Goal: Transaction & Acquisition: Purchase product/service

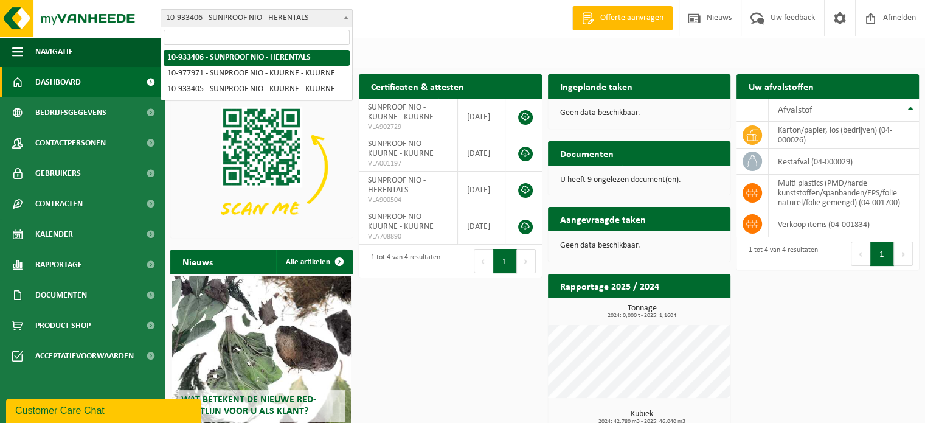
click at [344, 16] on b at bounding box center [346, 17] width 5 height 3
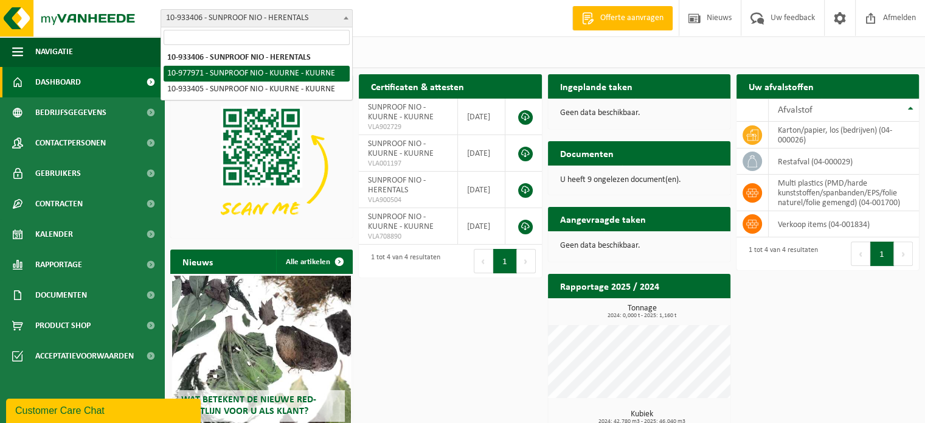
select select "159806"
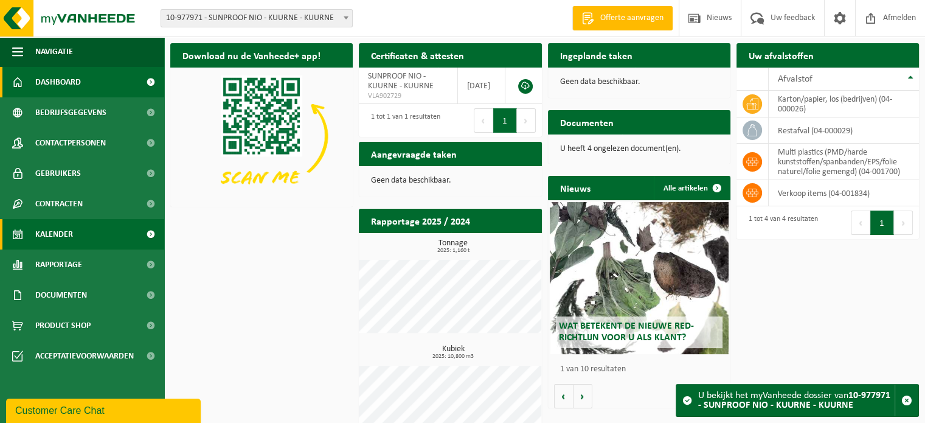
click at [95, 233] on link "Kalender" at bounding box center [82, 234] width 164 height 30
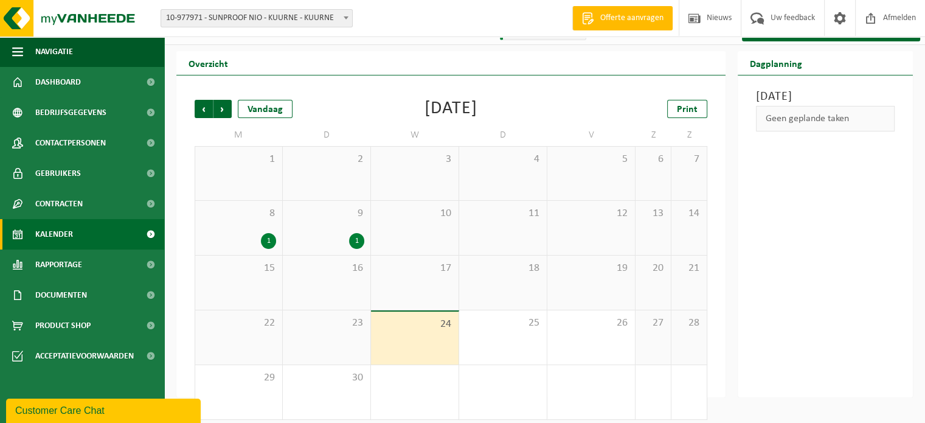
scroll to position [28, 0]
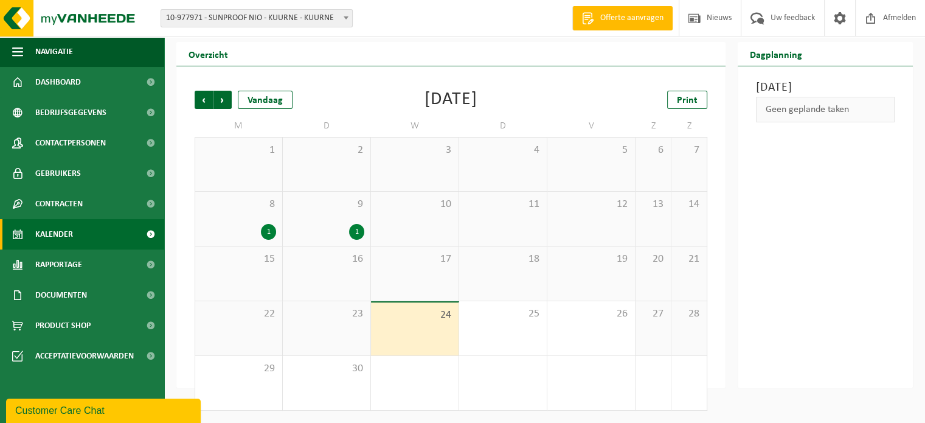
click at [265, 230] on div "1" at bounding box center [268, 232] width 15 height 16
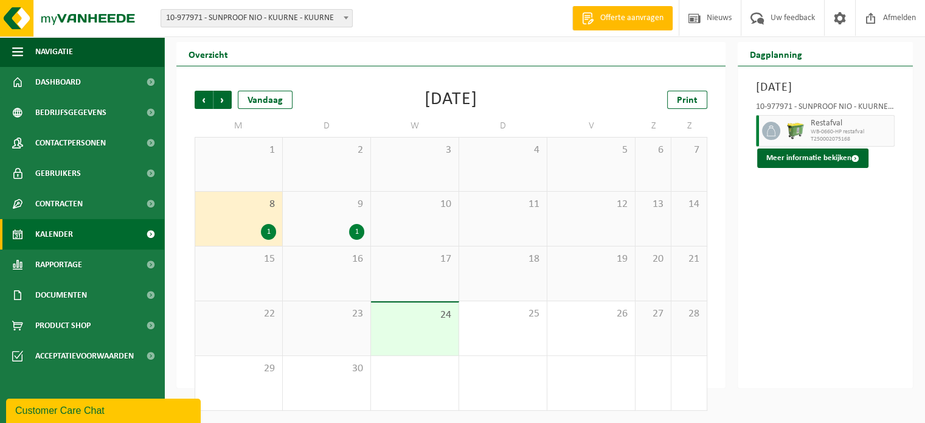
click at [356, 230] on div "1" at bounding box center [356, 232] width 15 height 16
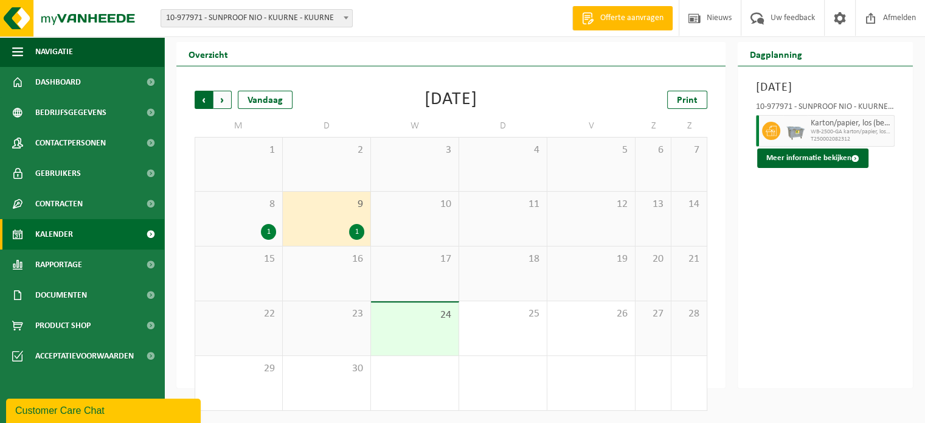
click at [219, 100] on span "Volgende" at bounding box center [222, 100] width 18 height 18
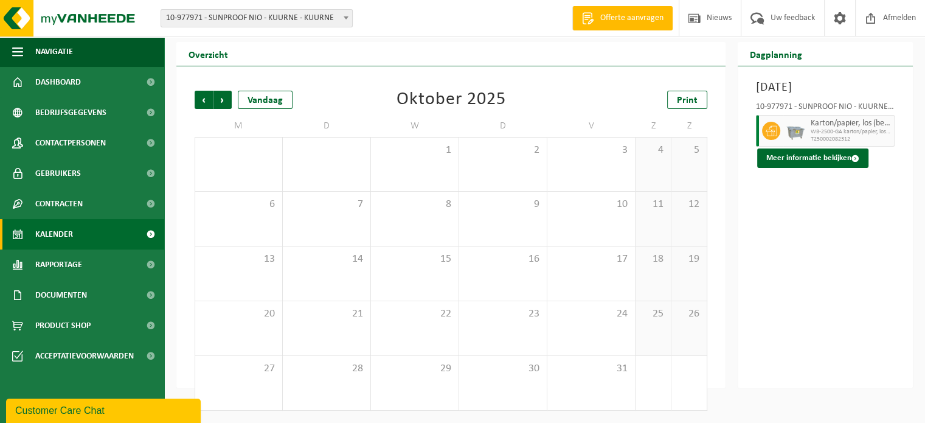
click at [100, 238] on link "Kalender" at bounding box center [82, 234] width 164 height 30
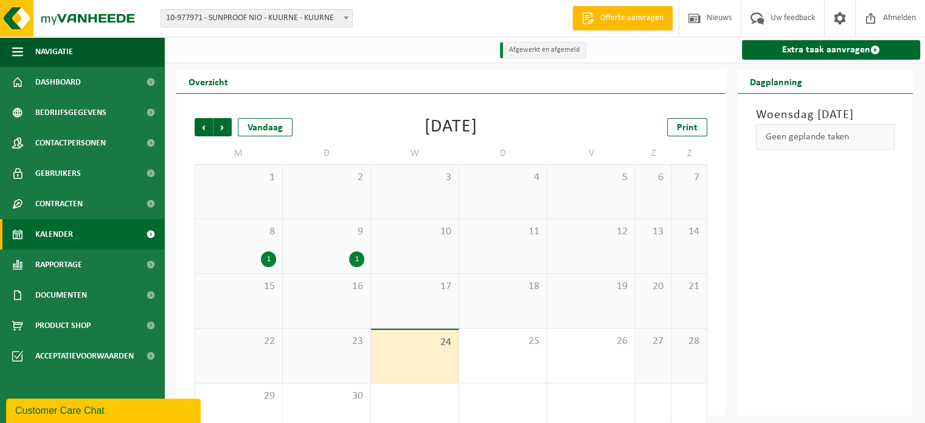
click at [347, 15] on span at bounding box center [346, 18] width 12 height 16
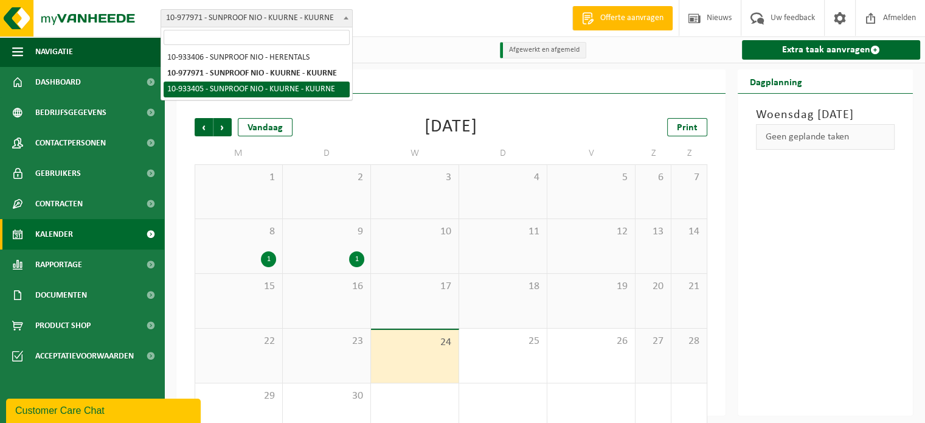
select select "135639"
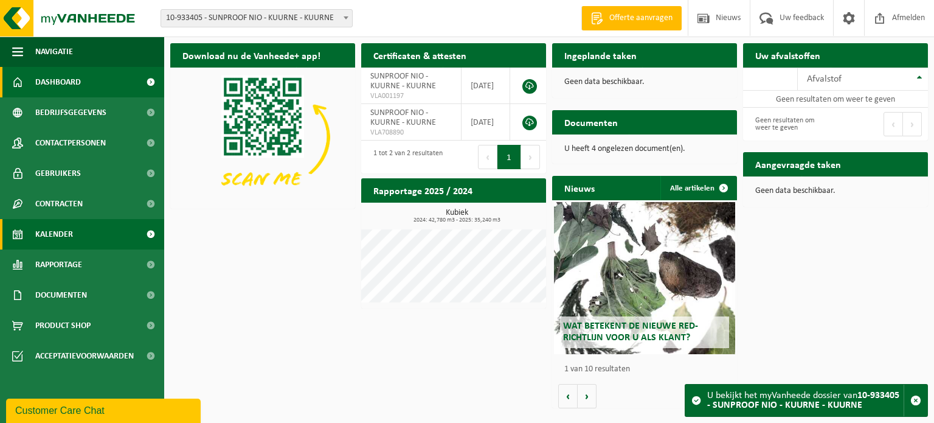
click at [88, 234] on link "Kalender" at bounding box center [82, 234] width 164 height 30
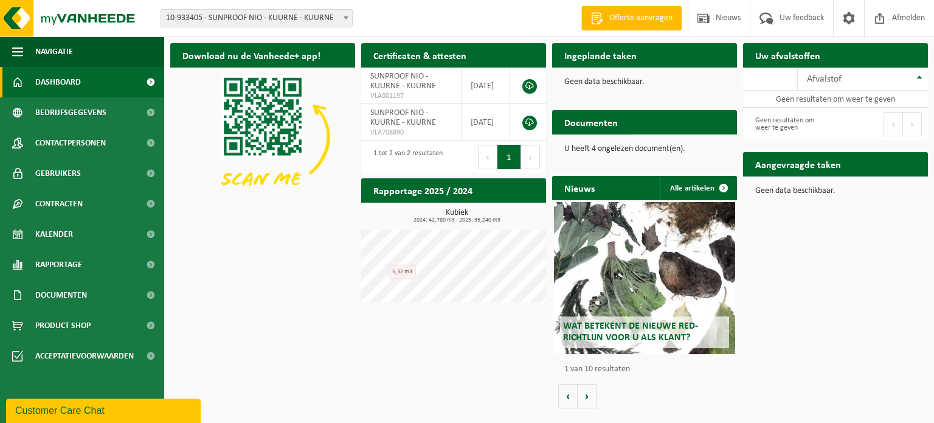
click at [691, 142] on span "Bekijk uw documenten" at bounding box center [677, 146] width 76 height 8
click at [872, 75] on div "Afvalstof" at bounding box center [860, 79] width 106 height 10
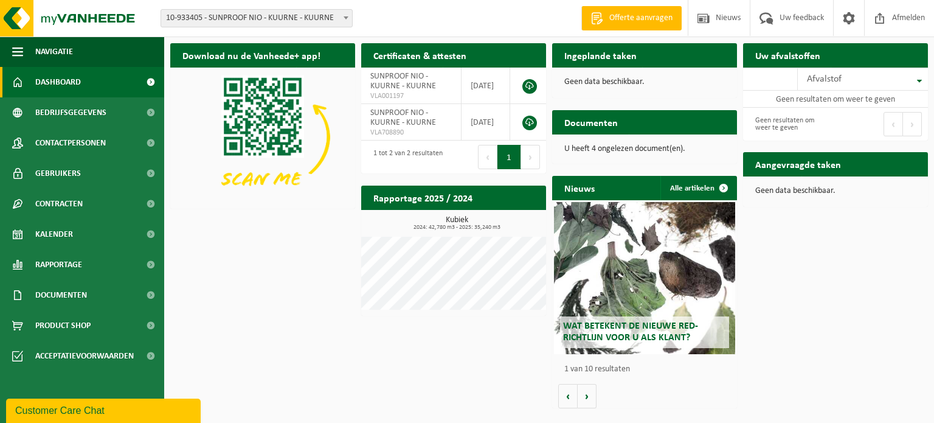
click at [345, 17] on b at bounding box center [346, 17] width 5 height 3
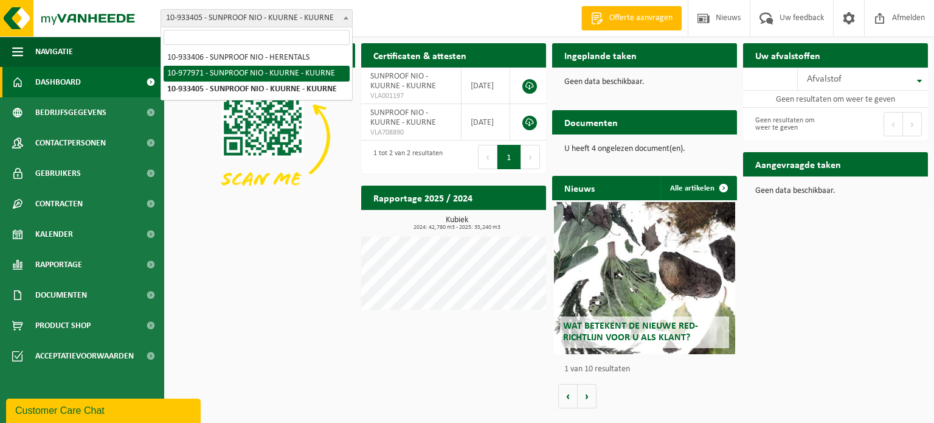
select select "159806"
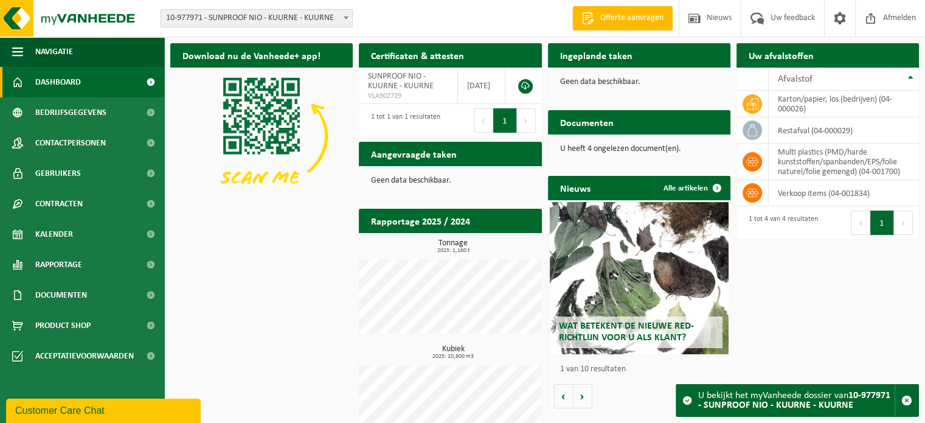
scroll to position [27, 0]
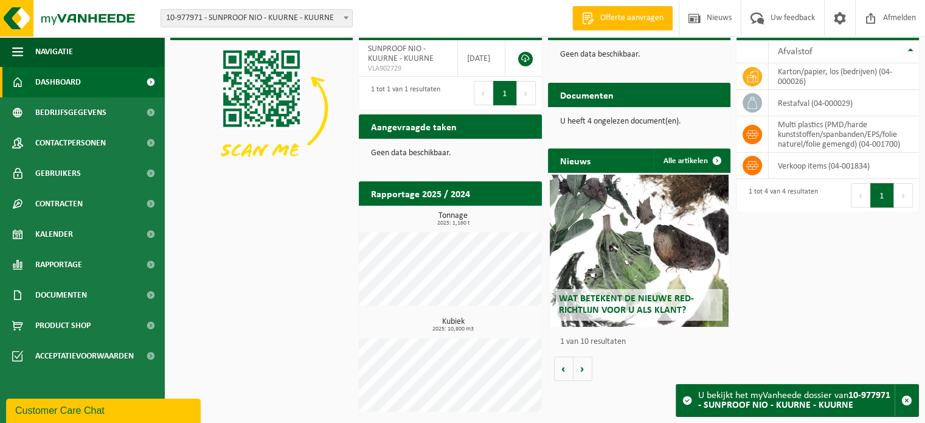
click at [618, 92] on h2 "Documenten" at bounding box center [587, 95] width 78 height 24
click at [757, 164] on icon at bounding box center [752, 165] width 12 height 12
click at [801, 168] on td "verkoop items (04-001834)" at bounding box center [844, 166] width 150 height 26
click at [888, 164] on td "verkoop items (04-001834)" at bounding box center [844, 166] width 150 height 26
click at [900, 194] on button "Volgende" at bounding box center [903, 195] width 19 height 24
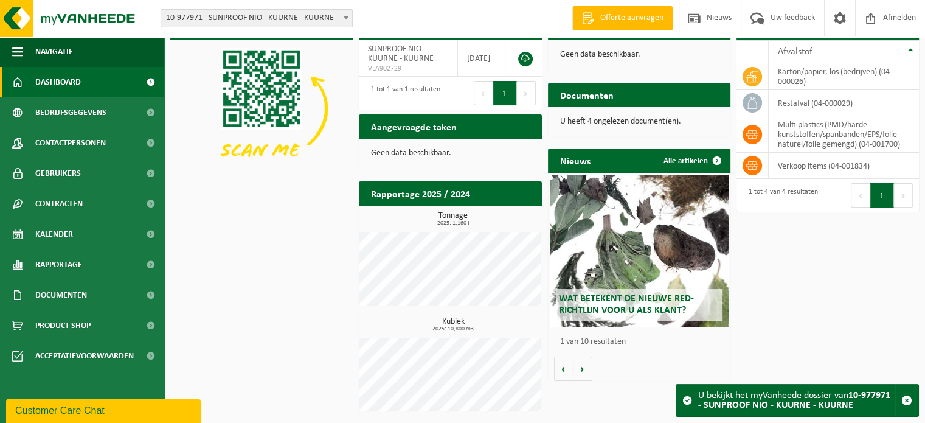
click at [881, 200] on button "1" at bounding box center [882, 195] width 24 height 24
click at [626, 121] on p "U heeft 4 ongelezen document(en)." at bounding box center [639, 121] width 158 height 9
click at [580, 367] on button "Volgende" at bounding box center [583, 368] width 19 height 24
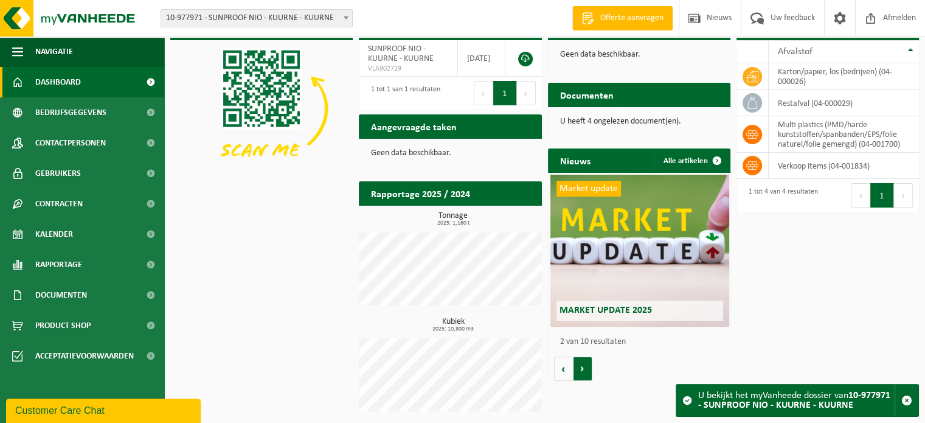
scroll to position [0, 182]
click at [567, 368] on button "Vorige" at bounding box center [563, 368] width 19 height 24
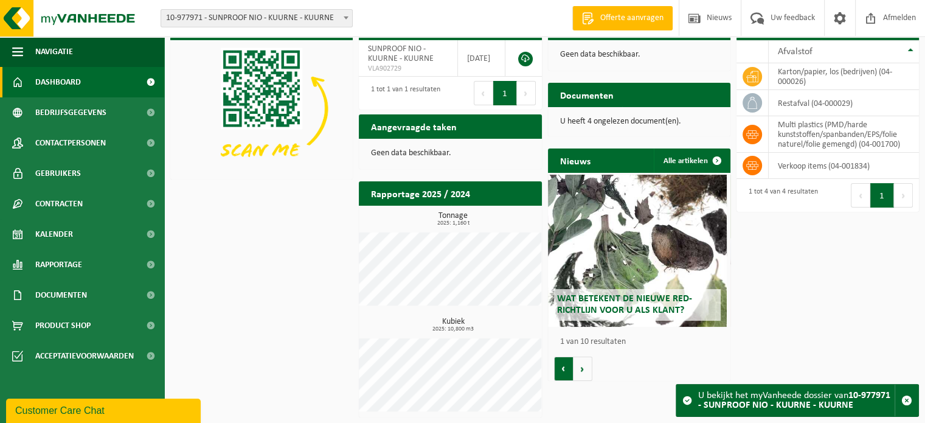
scroll to position [0, 0]
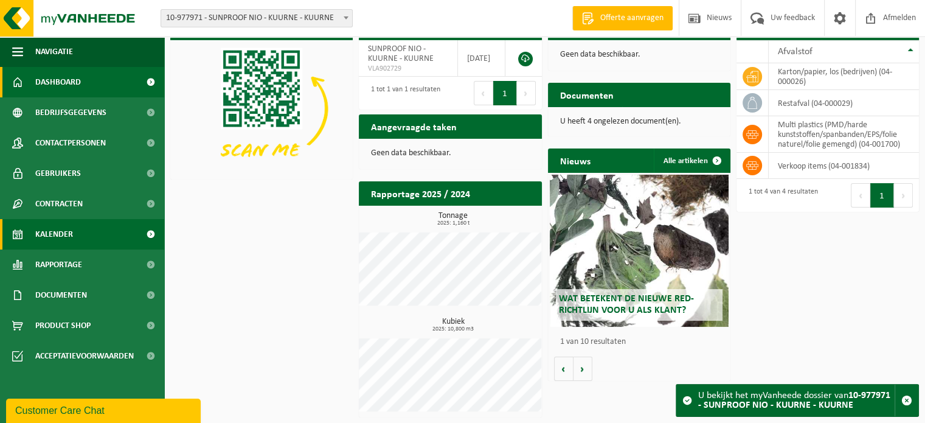
click at [46, 232] on span "Kalender" at bounding box center [54, 234] width 38 height 30
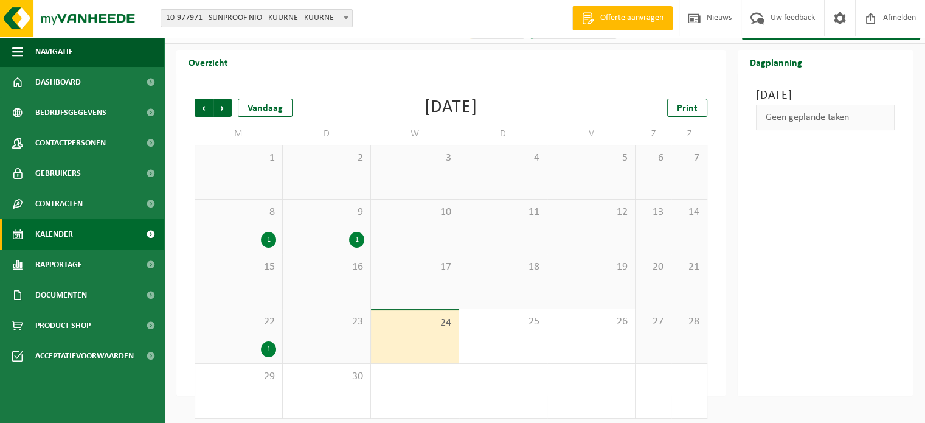
scroll to position [28, 0]
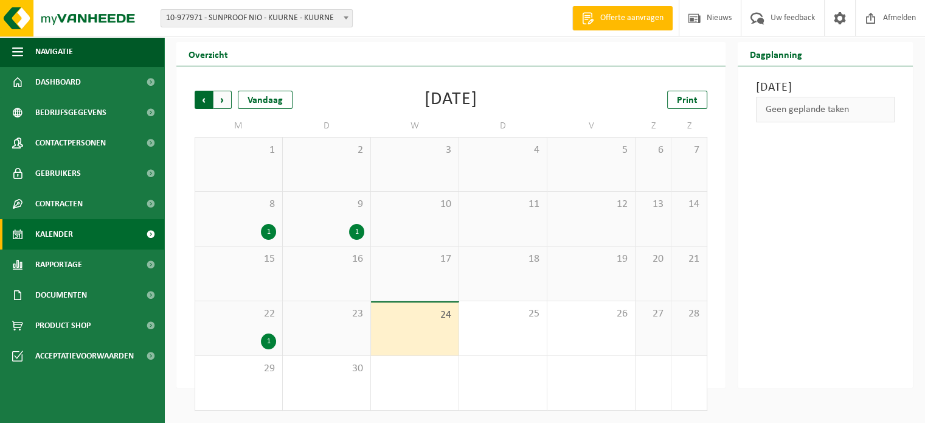
click at [223, 100] on span "Volgende" at bounding box center [222, 100] width 18 height 18
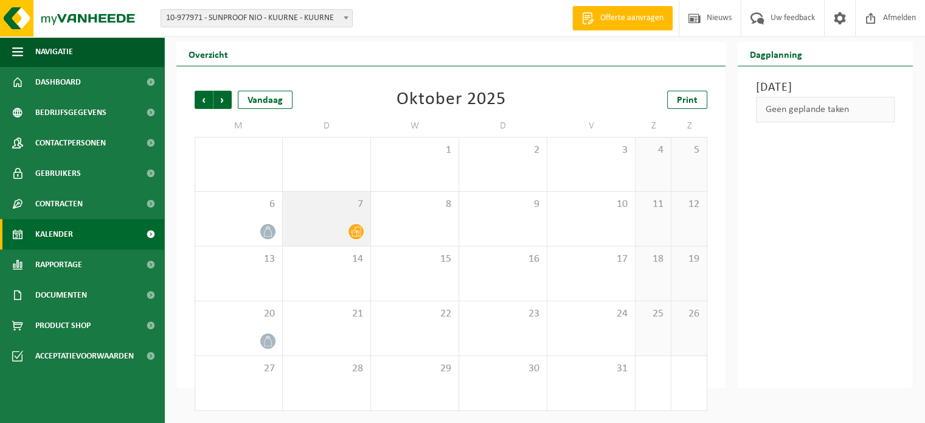
click at [359, 228] on icon at bounding box center [356, 231] width 10 height 10
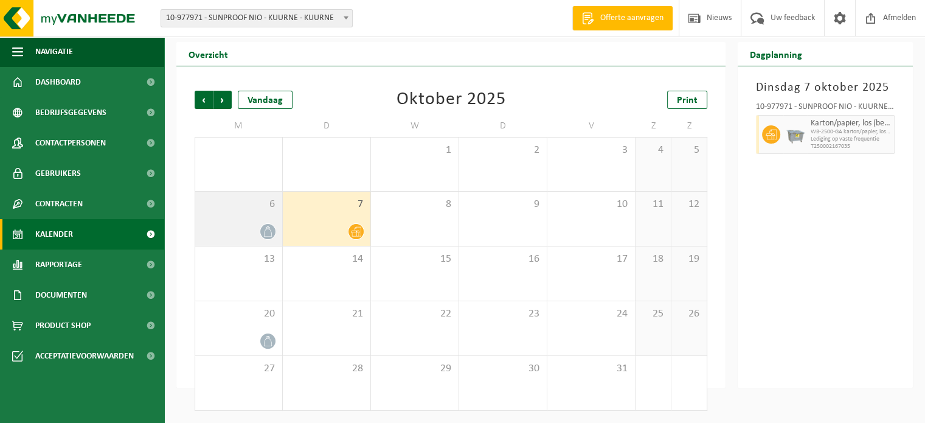
click at [268, 234] on icon at bounding box center [268, 231] width 10 height 10
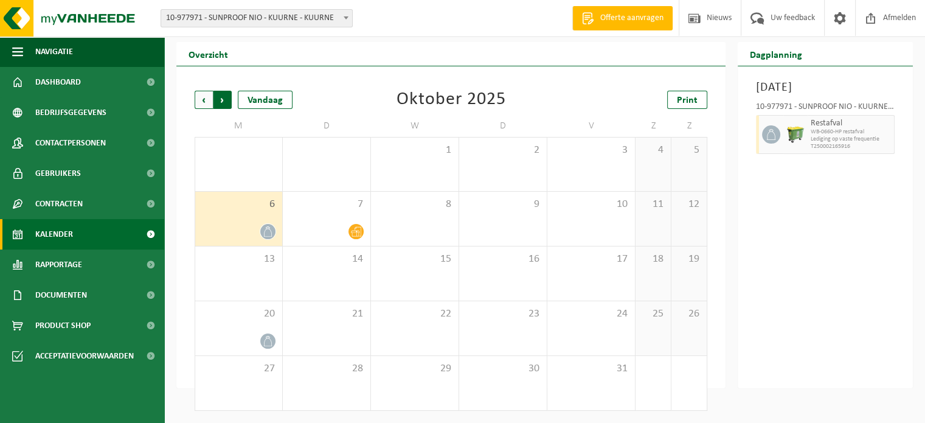
click at [202, 99] on span "Vorige" at bounding box center [204, 100] width 18 height 18
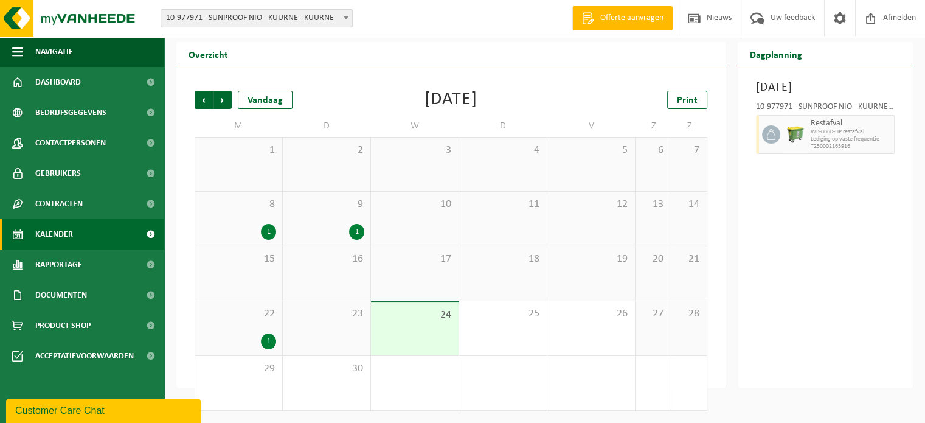
scroll to position [0, 0]
click at [266, 339] on div "1" at bounding box center [268, 341] width 15 height 16
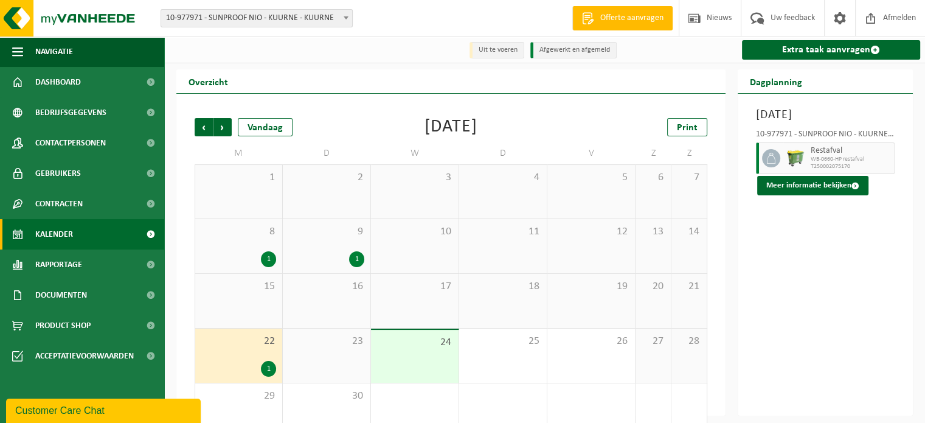
scroll to position [28, 0]
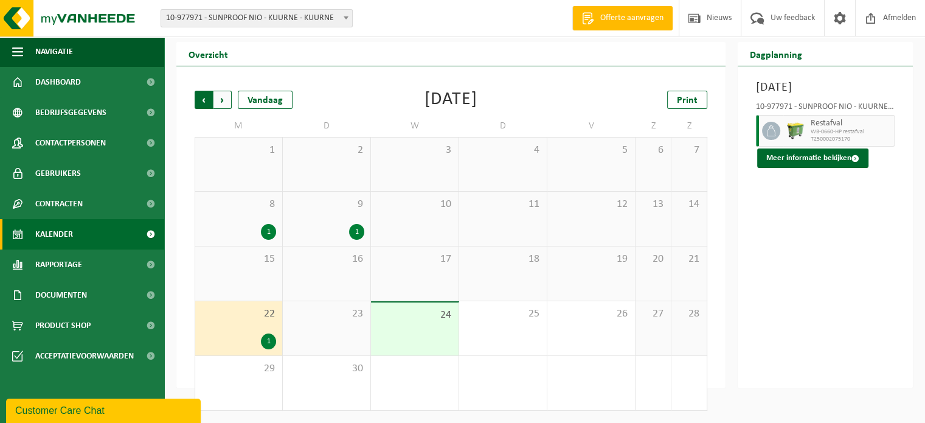
click at [222, 100] on span "Volgende" at bounding box center [222, 100] width 18 height 18
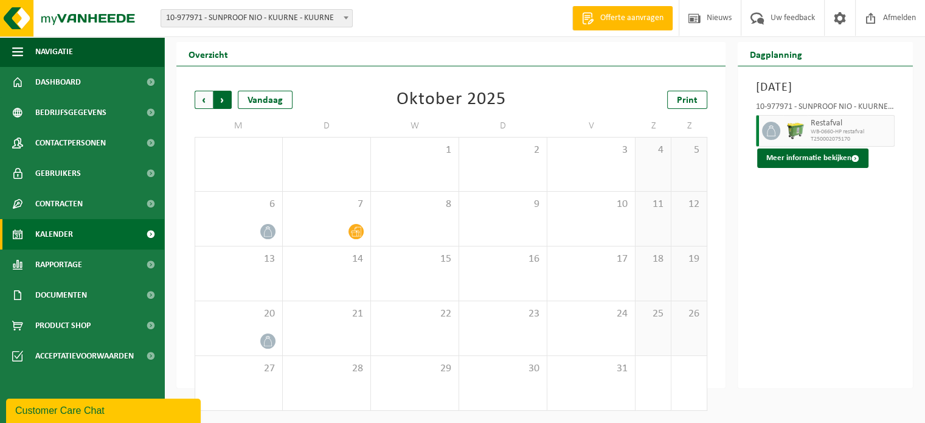
click at [204, 97] on span "Vorige" at bounding box center [204, 100] width 18 height 18
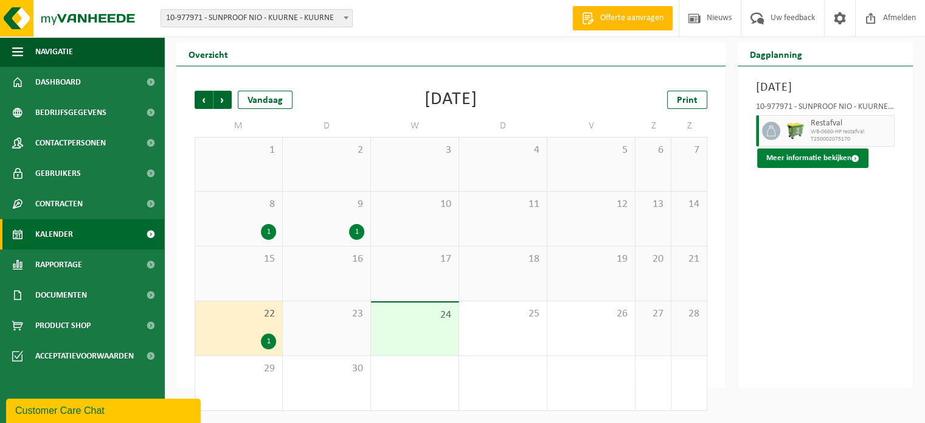
click at [787, 168] on button "Meer informatie bekijken" at bounding box center [812, 157] width 111 height 19
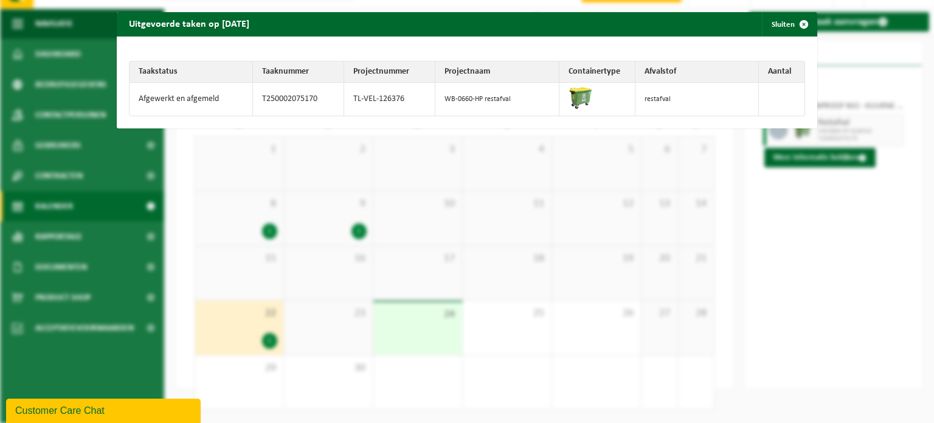
click at [820, 204] on div "Uitgevoerde taken op 2025-09-22 Sluiten Taakstatus Taaknummer Projectnummer Pro…" at bounding box center [467, 211] width 934 height 423
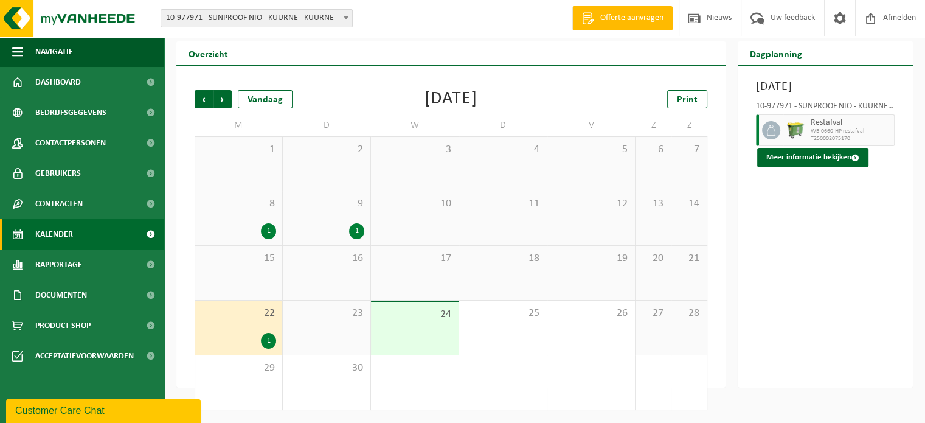
scroll to position [29, 0]
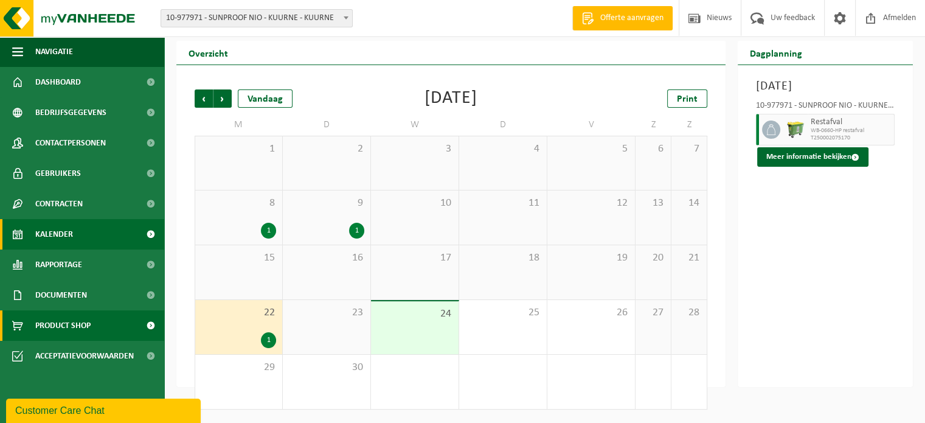
click at [95, 324] on link "Product Shop" at bounding box center [82, 325] width 164 height 30
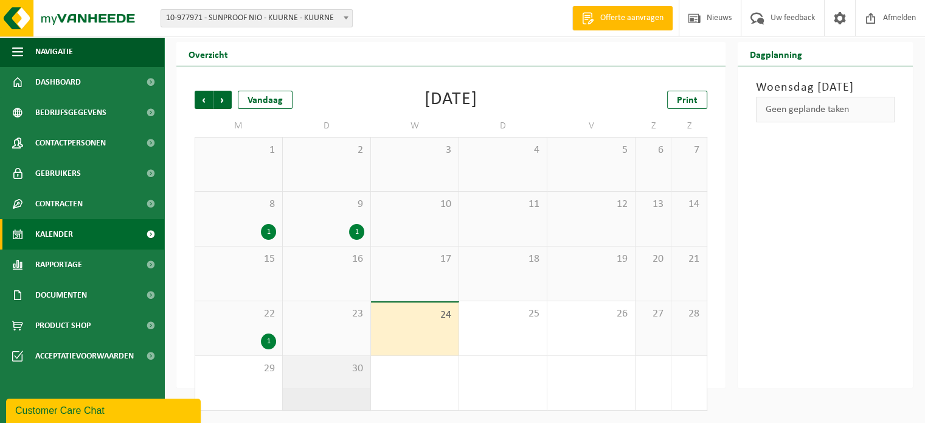
click at [328, 381] on div "30" at bounding box center [327, 383] width 88 height 54
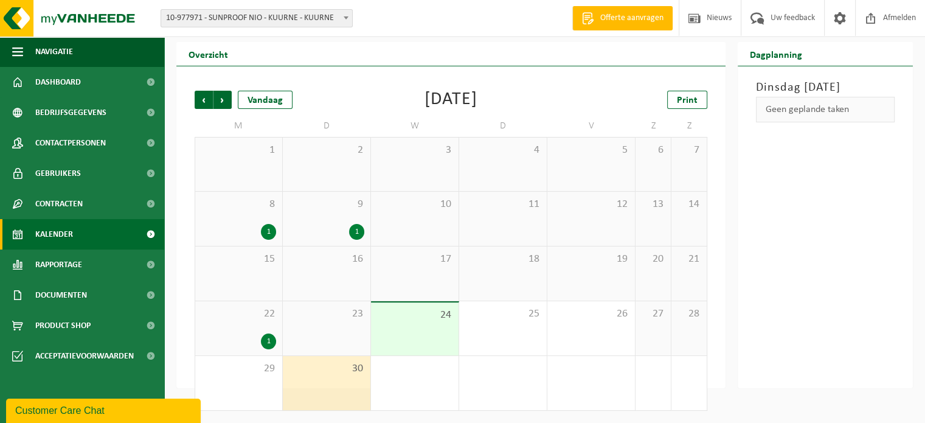
click at [794, 122] on div "Geen geplande taken" at bounding box center [825, 110] width 139 height 26
click at [615, 17] on span "Offerte aanvragen" at bounding box center [631, 18] width 69 height 12
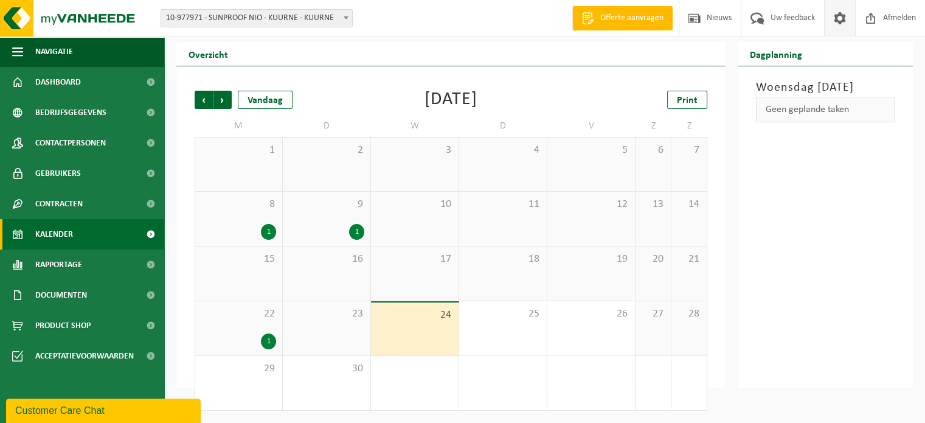
click at [836, 16] on span at bounding box center [840, 18] width 18 height 36
click at [720, 17] on span "Nieuws" at bounding box center [719, 18] width 31 height 36
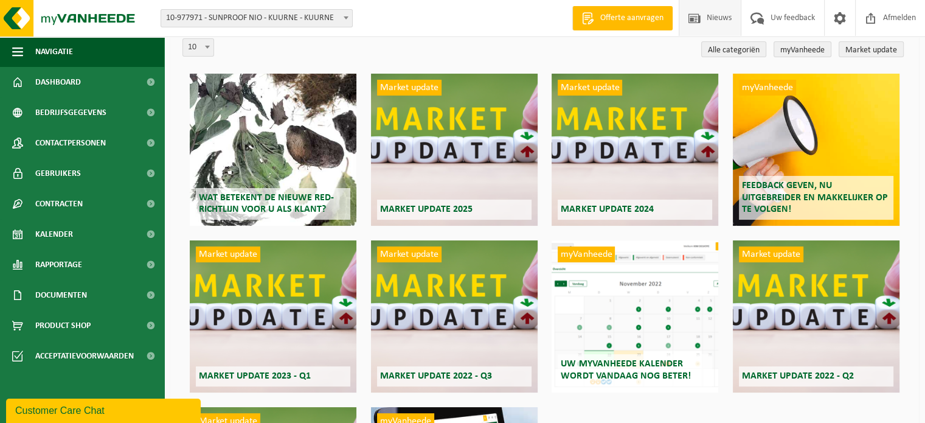
scroll to position [32, 0]
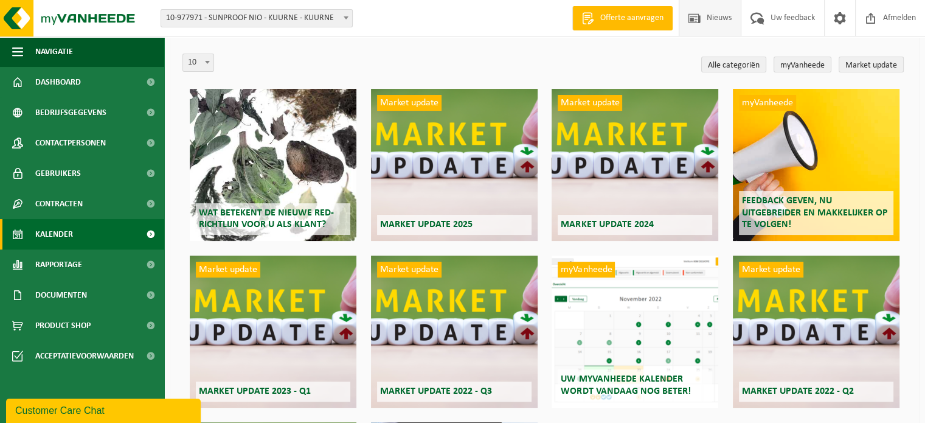
click at [74, 237] on link "Kalender" at bounding box center [82, 234] width 164 height 30
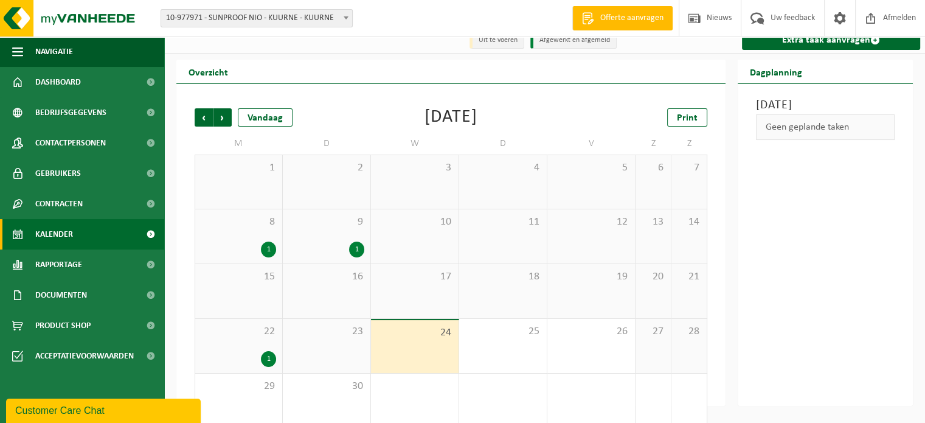
scroll to position [28, 0]
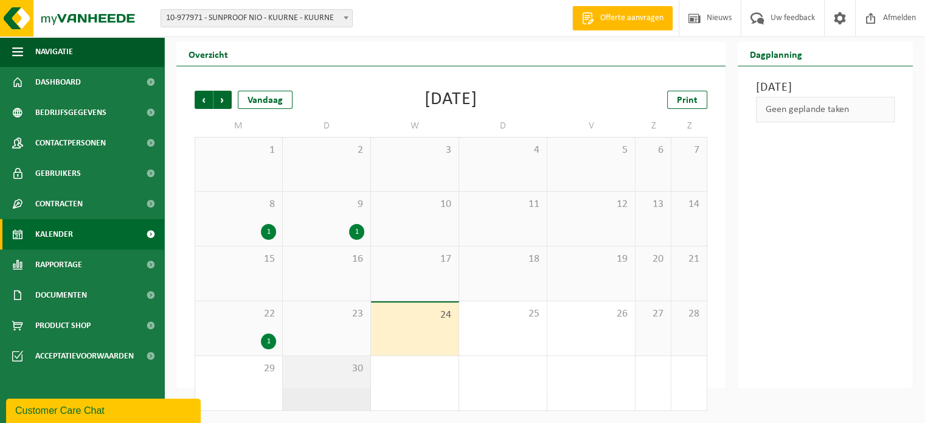
click at [342, 369] on span "30" at bounding box center [326, 368] width 75 height 13
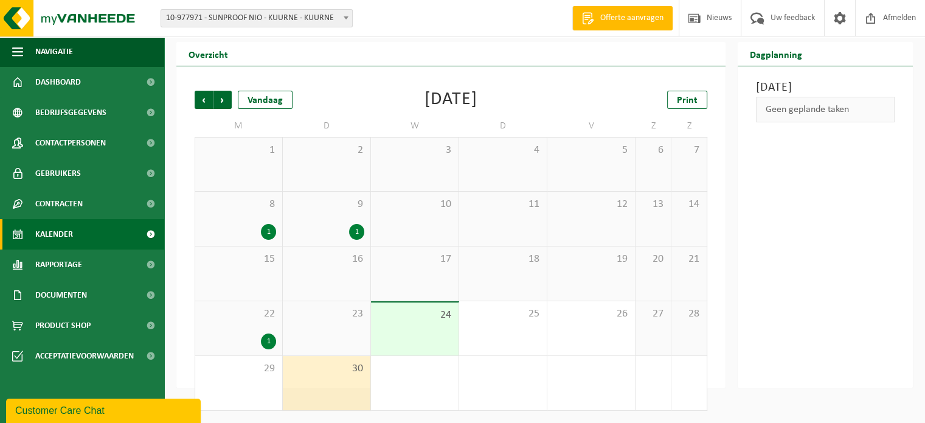
click at [807, 122] on div "Geen geplande taken" at bounding box center [825, 110] width 139 height 26
click at [808, 91] on h3 "Dinsdag 30 september 2025" at bounding box center [825, 87] width 139 height 18
click at [781, 55] on h2 "Dagplanning" at bounding box center [776, 54] width 77 height 24
click at [314, 379] on div "30" at bounding box center [327, 383] width 88 height 54
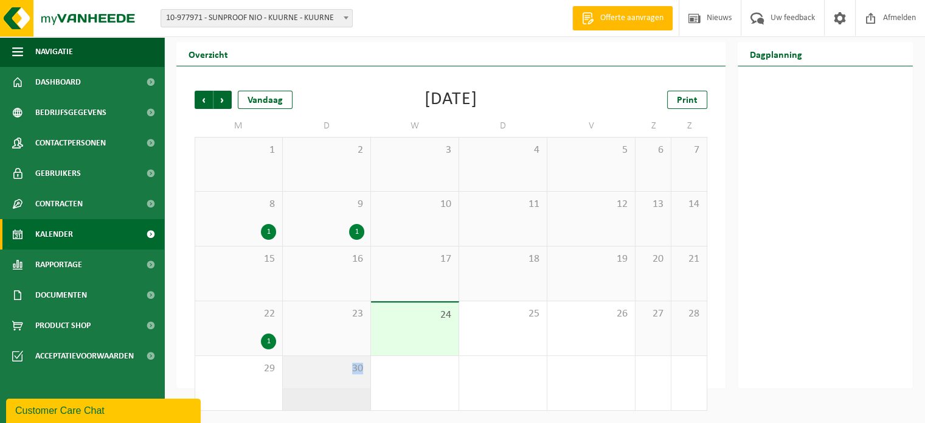
click at [314, 379] on div "30" at bounding box center [327, 383] width 88 height 54
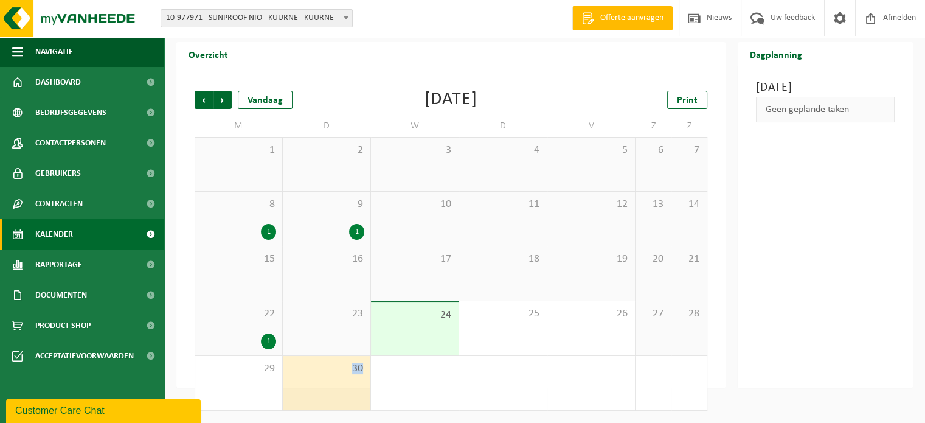
click at [314, 379] on div "30" at bounding box center [327, 383] width 88 height 54
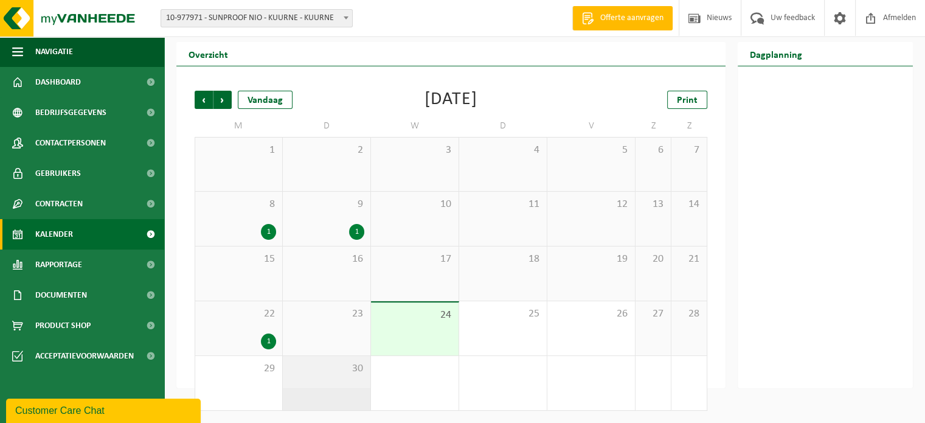
click at [314, 378] on div "30" at bounding box center [327, 383] width 88 height 54
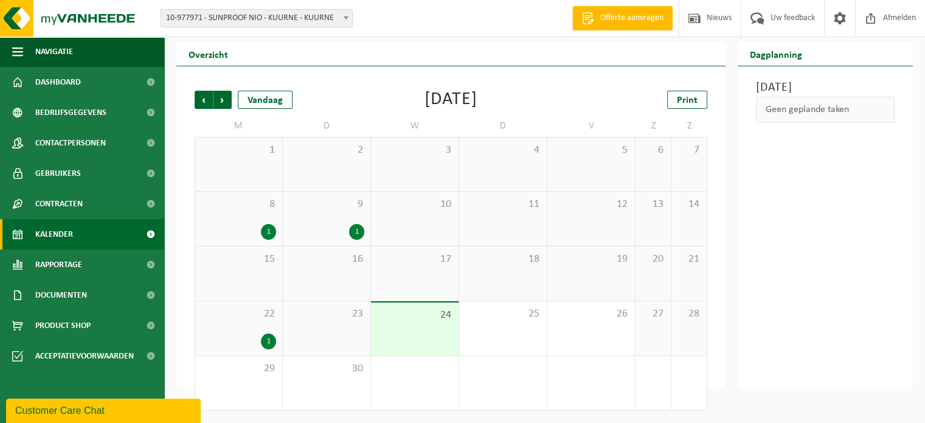
click at [783, 122] on div "Geen geplande taken" at bounding box center [825, 110] width 139 height 26
drag, startPoint x: 324, startPoint y: 376, endPoint x: 802, endPoint y: 288, distance: 485.5
click at [802, 288] on div "Dinsdag 30 september 2025 Geen geplande taken" at bounding box center [825, 227] width 175 height 322
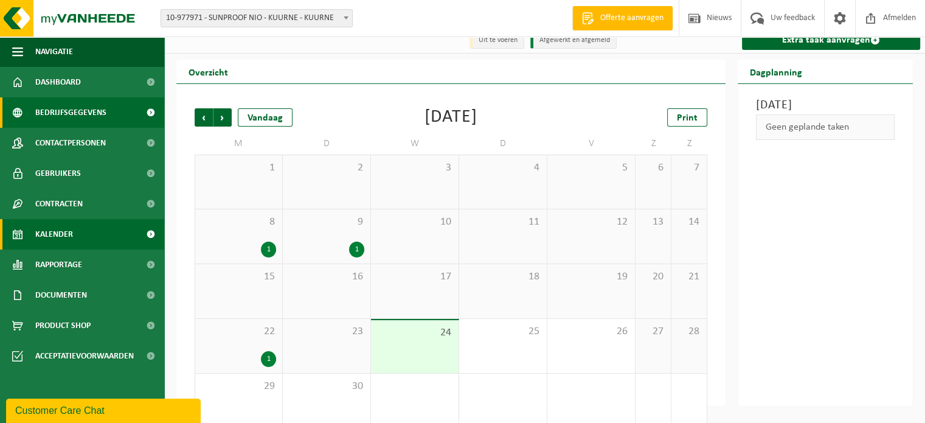
scroll to position [0, 0]
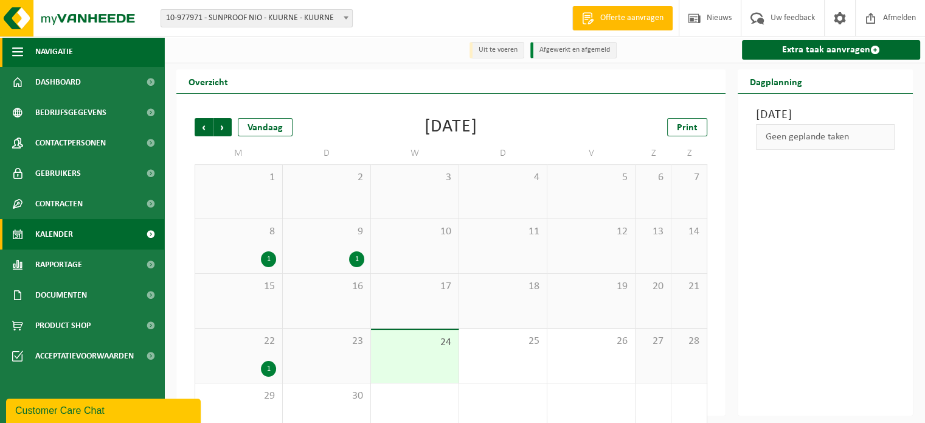
click at [44, 50] on span "Navigatie" at bounding box center [54, 51] width 38 height 30
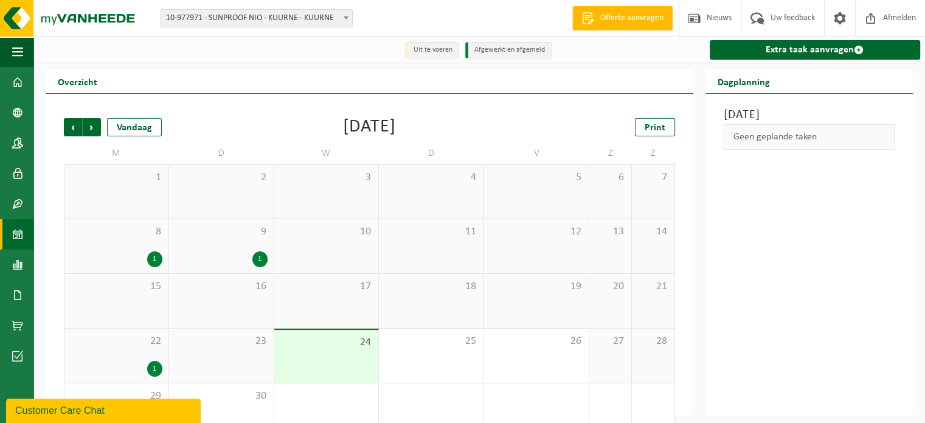
click at [428, 49] on li "Uit te voeren" at bounding box center [431, 50] width 55 height 16
click at [17, 80] on span at bounding box center [17, 82] width 11 height 30
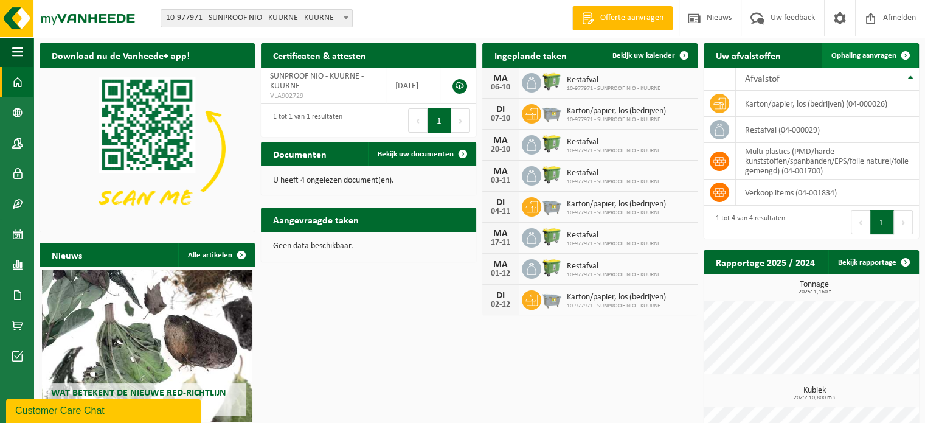
click at [888, 55] on span "Ophaling aanvragen" at bounding box center [863, 56] width 65 height 8
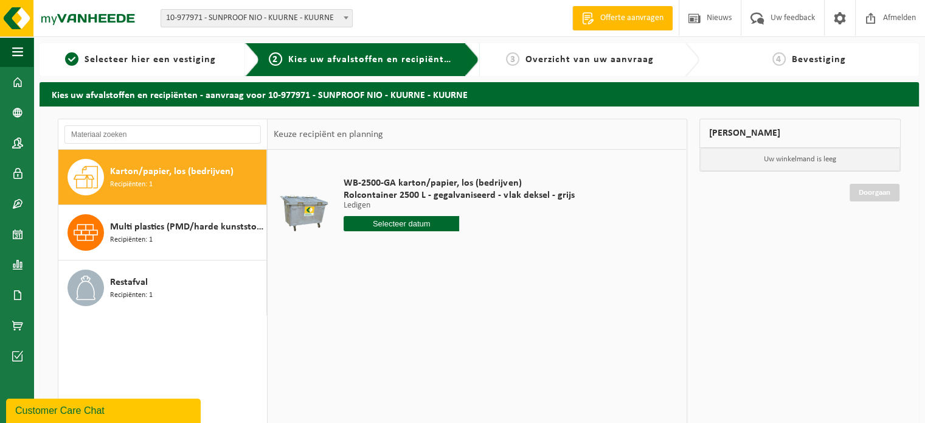
click at [194, 175] on span "Karton/papier, los (bedrijven)" at bounding box center [171, 171] width 123 height 15
click at [416, 222] on input "text" at bounding box center [402, 223] width 116 height 15
click at [373, 370] on div "30" at bounding box center [376, 370] width 21 height 19
type input "Van [DATE]"
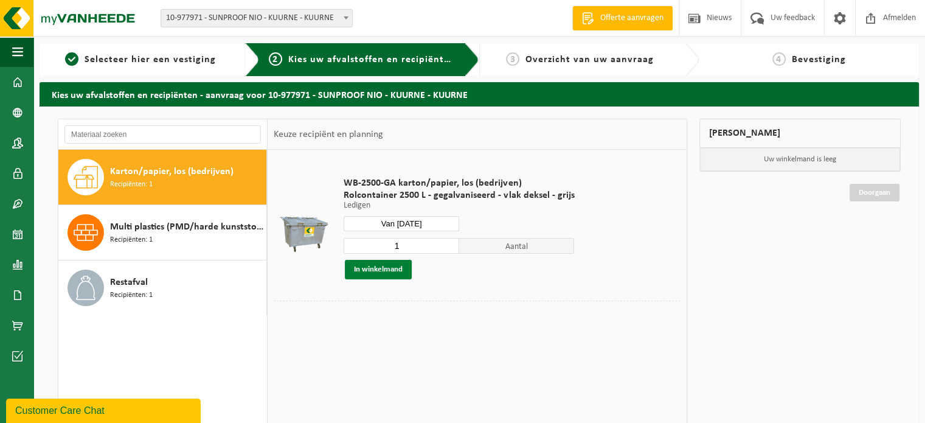
click at [397, 270] on button "In winkelmand" at bounding box center [378, 269] width 67 height 19
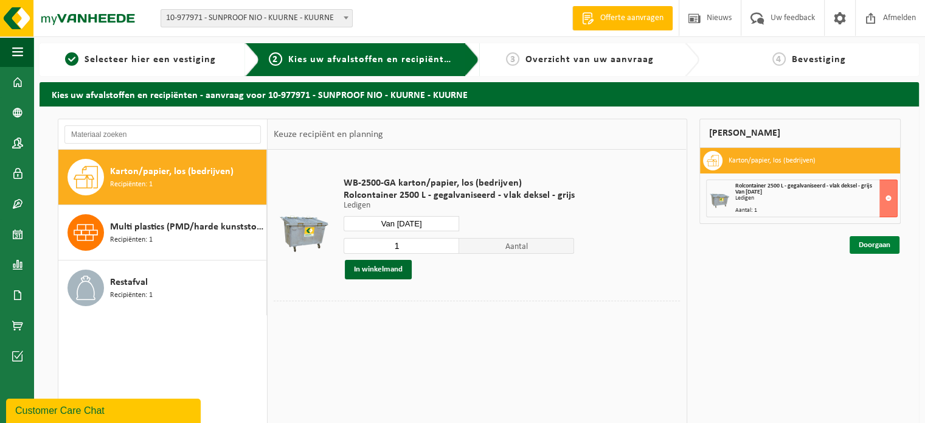
click at [868, 244] on link "Doorgaan" at bounding box center [875, 245] width 50 height 18
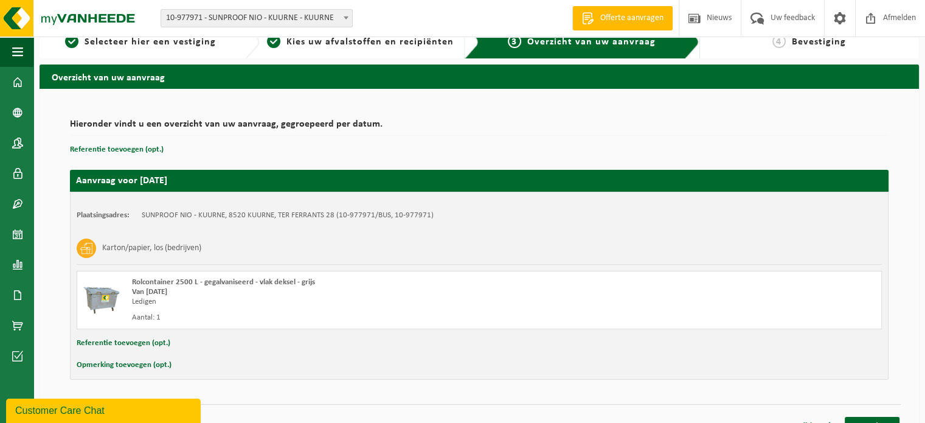
scroll to position [35, 0]
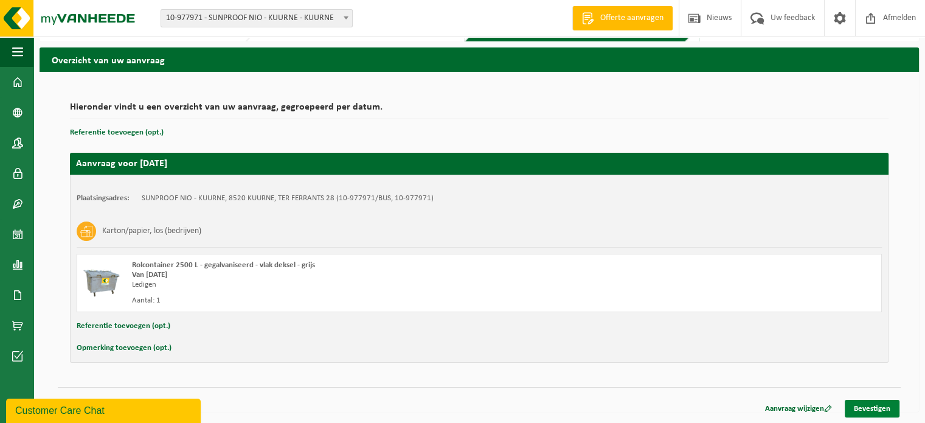
click at [864, 407] on link "Bevestigen" at bounding box center [872, 409] width 55 height 18
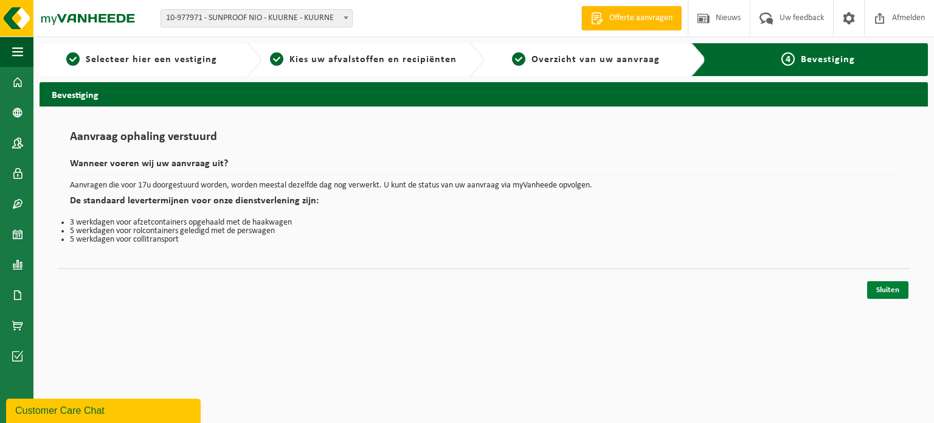
click at [884, 290] on link "Sluiten" at bounding box center [887, 290] width 41 height 18
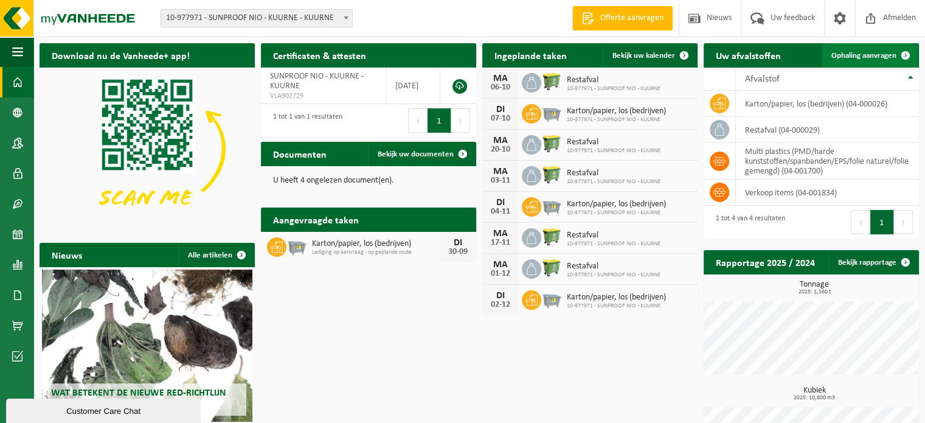
click at [868, 57] on span "Ophaling aanvragen" at bounding box center [863, 56] width 65 height 8
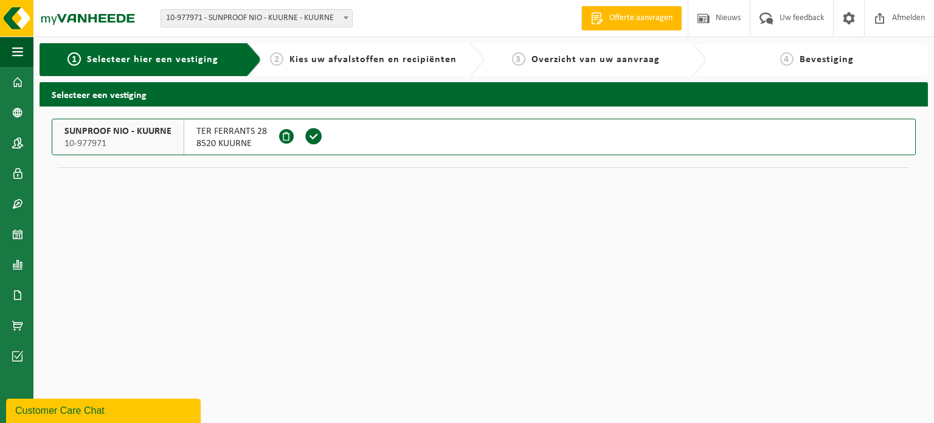
click at [296, 17] on span "10-977971 - SUNPROOF NIO - KUURNE - KUURNE" at bounding box center [256, 18] width 191 height 17
click at [311, 135] on span at bounding box center [314, 136] width 18 height 18
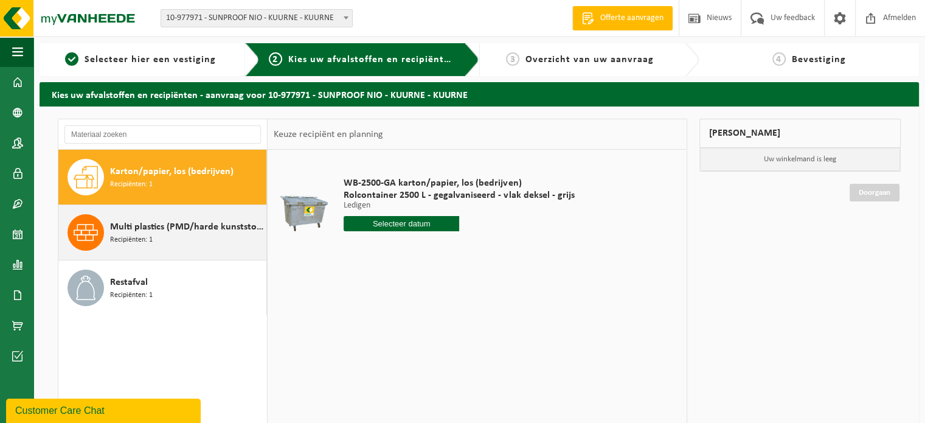
click at [146, 231] on span "Multi plastics (PMD/harde kunststoffen/spanbanden/EPS/folie naturel/folie gemen…" at bounding box center [186, 227] width 153 height 15
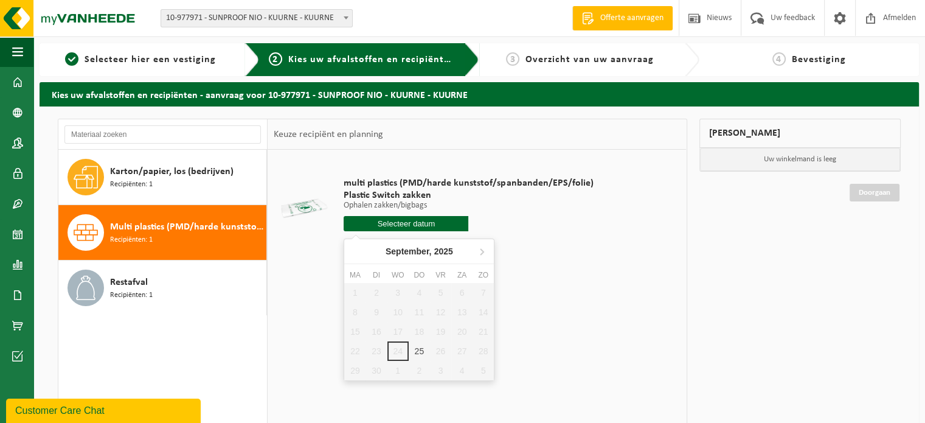
click at [419, 226] on input "text" at bounding box center [406, 223] width 125 height 15
click at [421, 350] on div "25" at bounding box center [419, 350] width 21 height 19
type input "Van [DATE]"
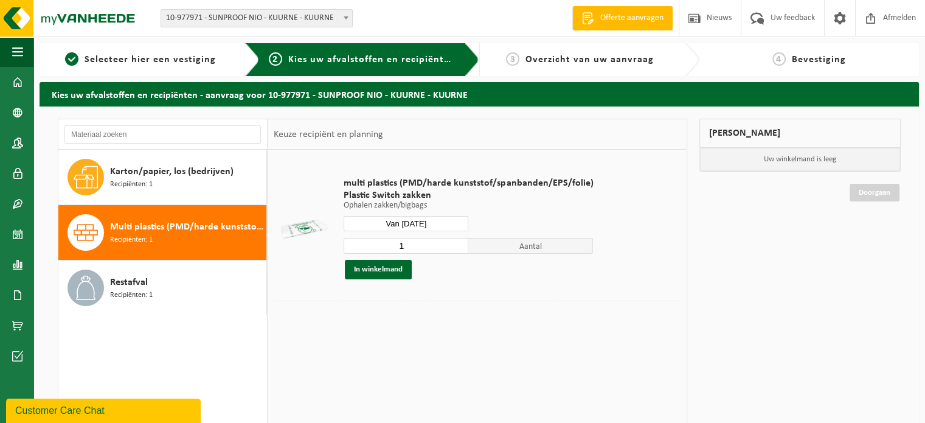
click at [421, 244] on input "1" at bounding box center [406, 246] width 125 height 16
type input "2"
click at [456, 241] on input "2" at bounding box center [406, 246] width 125 height 16
click at [389, 271] on button "In winkelmand" at bounding box center [378, 269] width 67 height 19
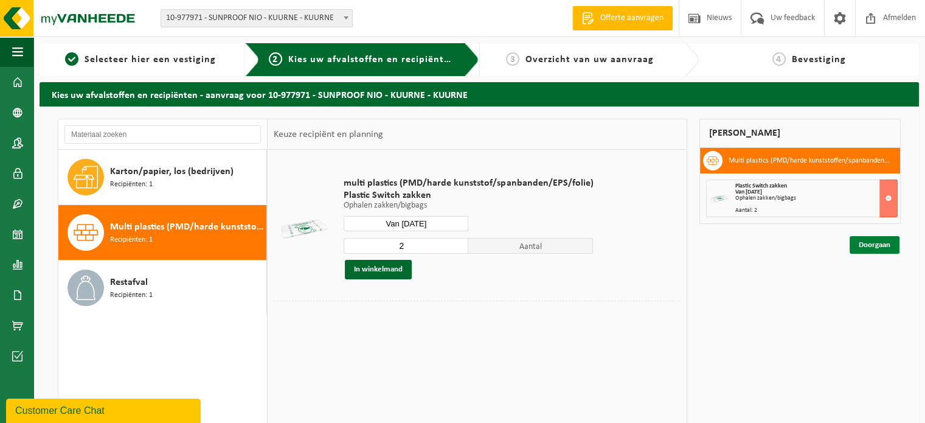
click at [878, 240] on link "Doorgaan" at bounding box center [875, 245] width 50 height 18
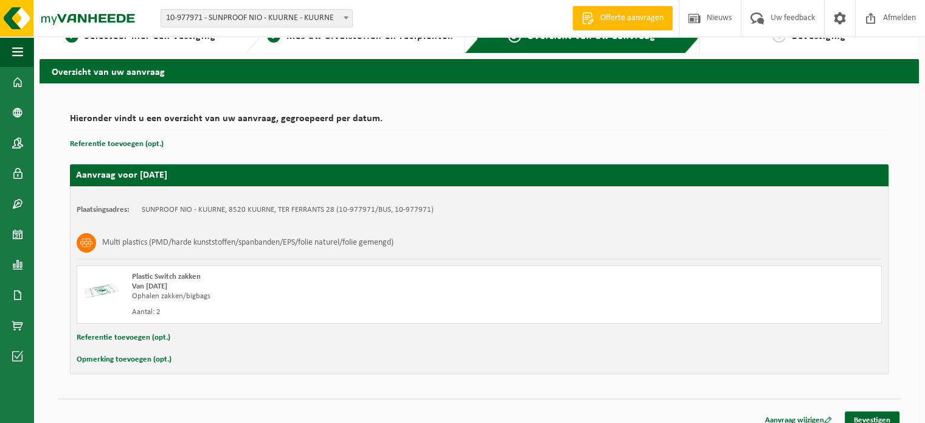
scroll to position [35, 0]
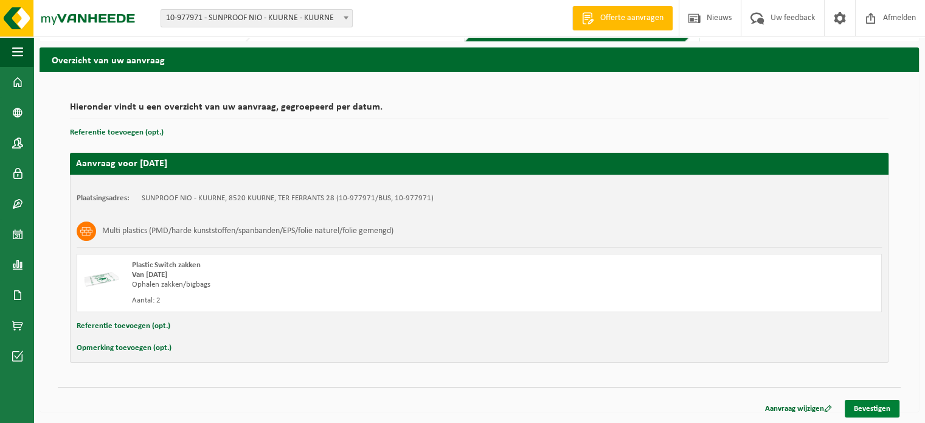
click at [876, 408] on link "Bevestigen" at bounding box center [872, 409] width 55 height 18
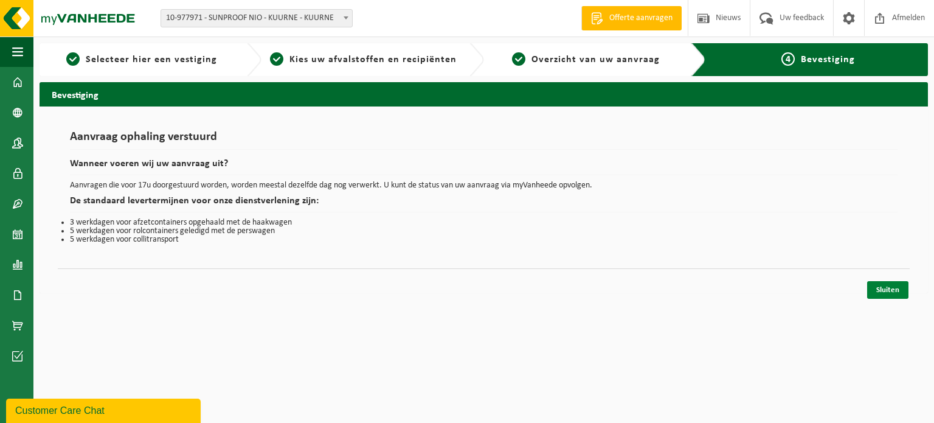
click at [890, 286] on link "Sluiten" at bounding box center [887, 290] width 41 height 18
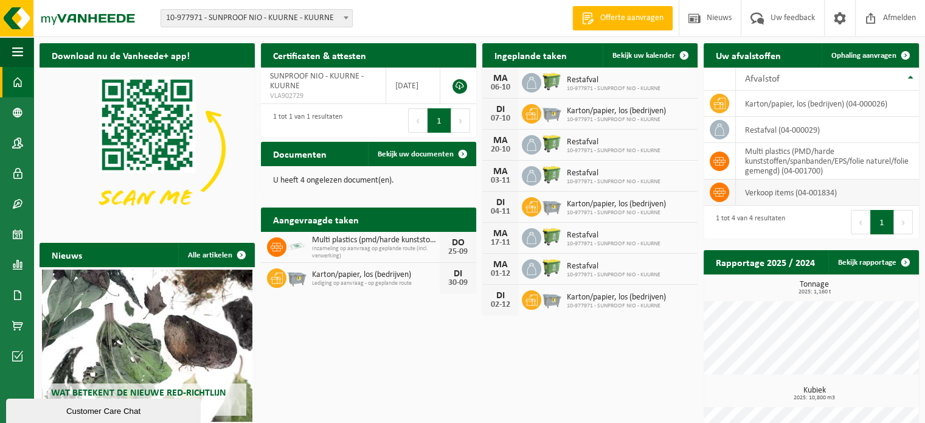
click at [721, 188] on icon at bounding box center [719, 192] width 12 height 12
click at [795, 195] on td "verkoop items (04-001834)" at bounding box center [827, 192] width 183 height 26
click at [720, 189] on icon at bounding box center [719, 192] width 12 height 12
click at [416, 158] on span "Bekijk uw documenten" at bounding box center [416, 154] width 76 height 8
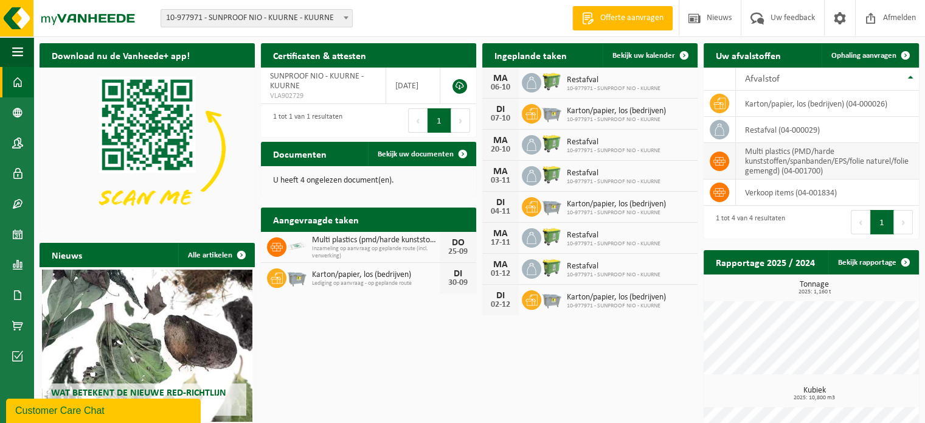
click at [722, 159] on icon at bounding box center [719, 161] width 12 height 9
click at [651, 54] on span "Bekijk uw kalender" at bounding box center [643, 56] width 63 height 8
click at [17, 330] on span at bounding box center [17, 325] width 11 height 30
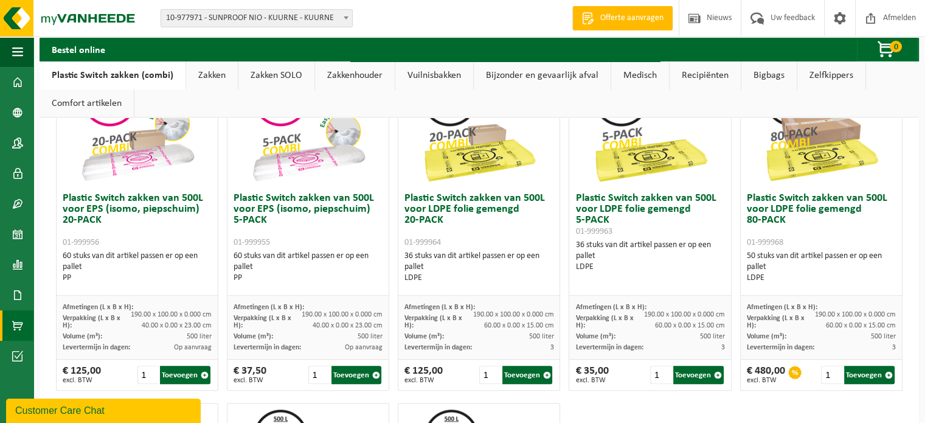
scroll to position [487, 0]
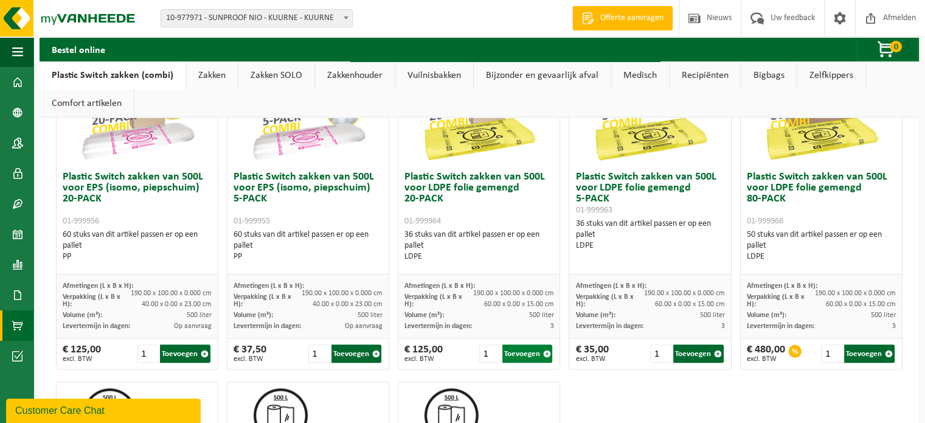
click at [524, 355] on button "Toevoegen" at bounding box center [527, 353] width 50 height 18
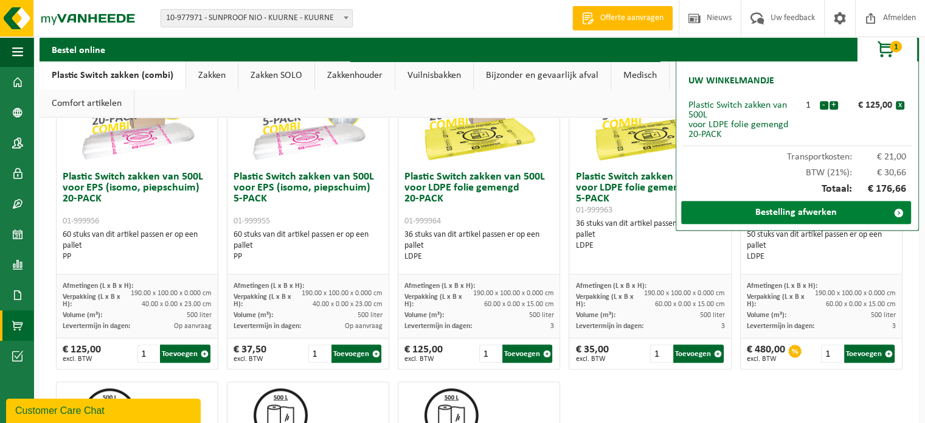
click at [821, 213] on link "Bestelling afwerken" at bounding box center [796, 212] width 230 height 23
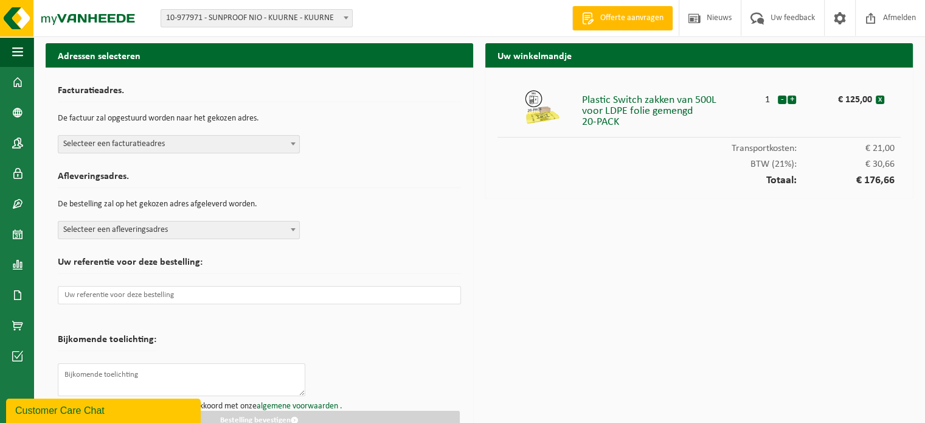
click at [291, 142] on b at bounding box center [293, 143] width 5 height 3
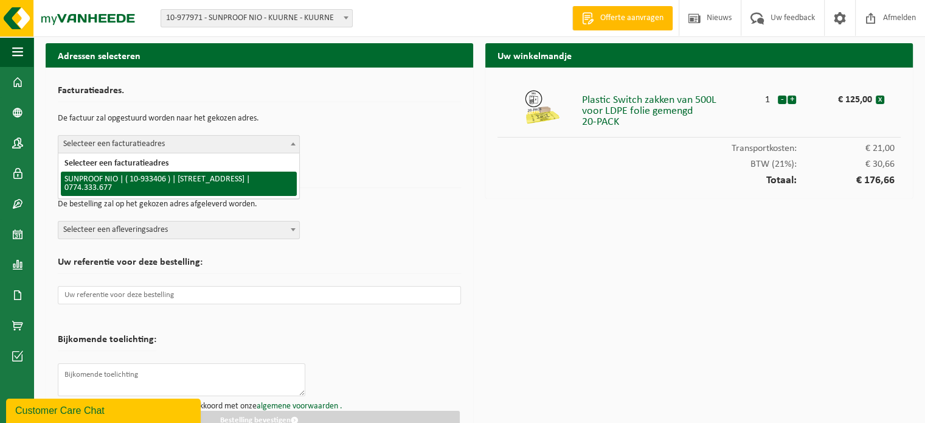
select select "135640"
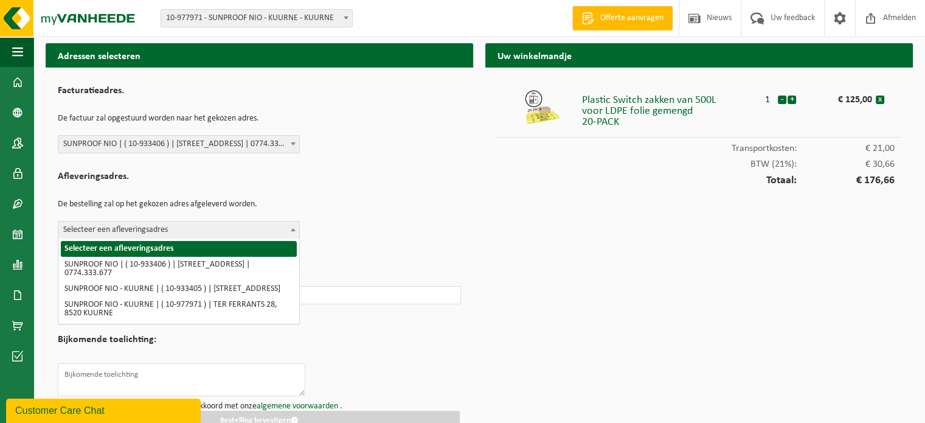
click at [292, 225] on span at bounding box center [293, 229] width 12 height 16
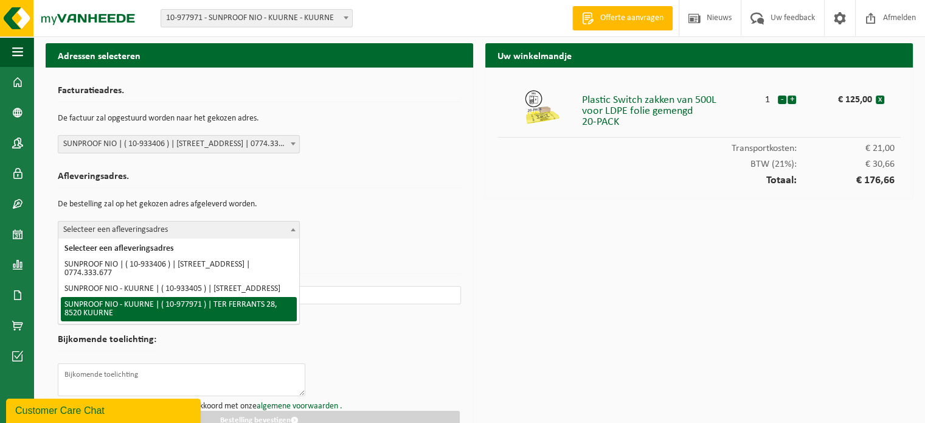
select select "159806"
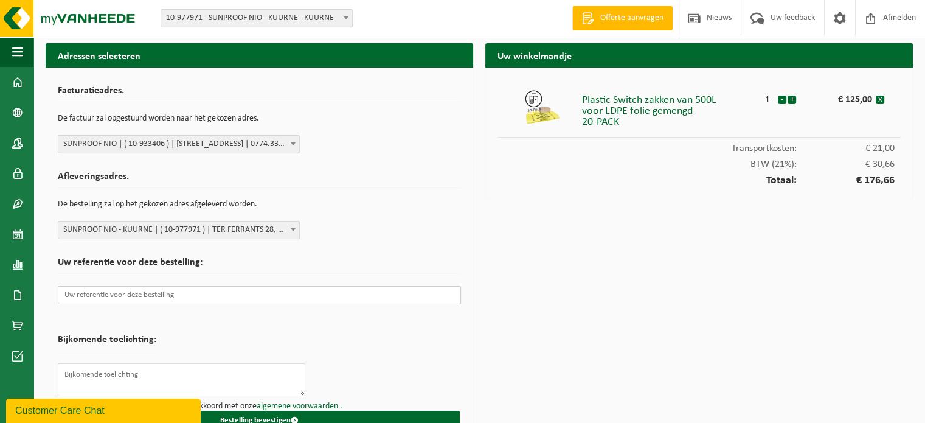
click at [115, 296] on input "text" at bounding box center [259, 295] width 403 height 18
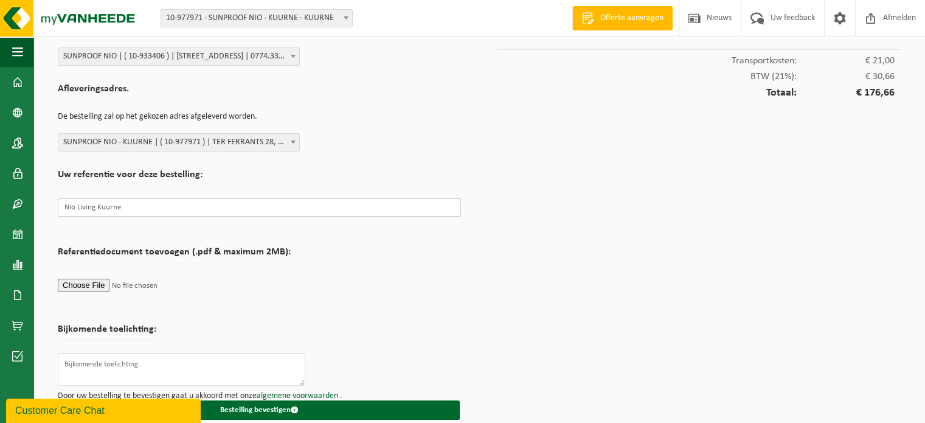
scroll to position [100, 0]
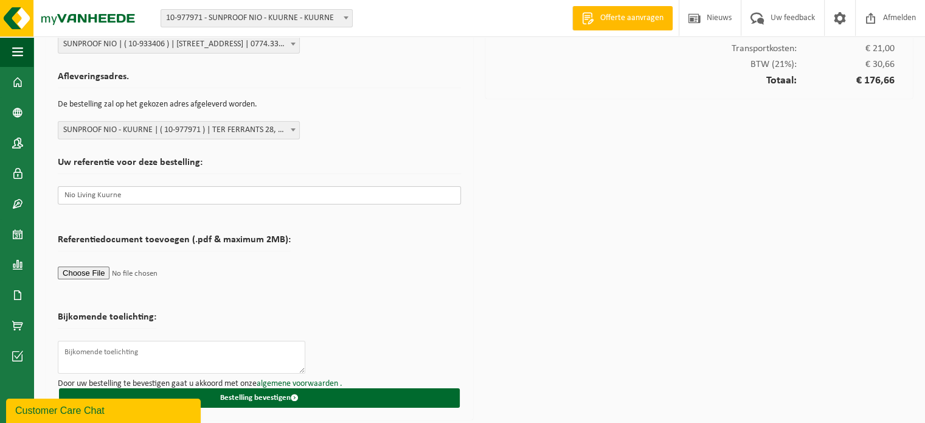
type input "Nio Living Kuurne"
click at [108, 271] on input "file" at bounding box center [174, 272] width 233 height 18
click at [165, 272] on input "file" at bounding box center [174, 272] width 233 height 18
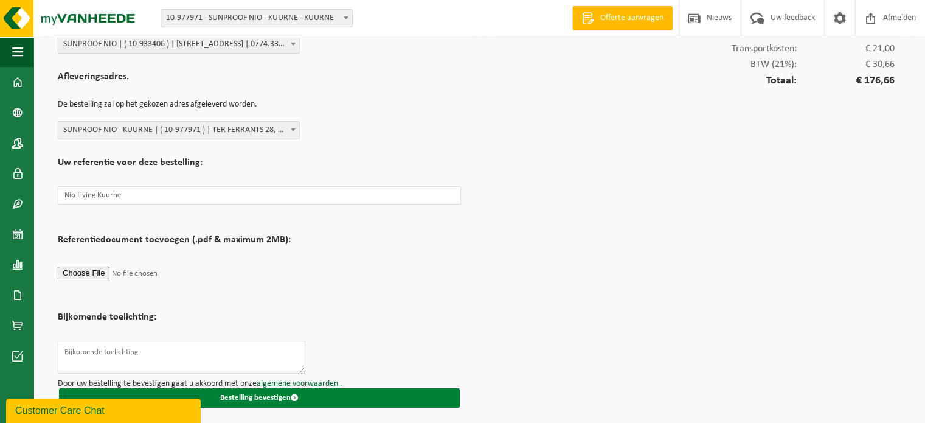
click at [269, 393] on button "Bestelling bevestigen" at bounding box center [259, 397] width 401 height 19
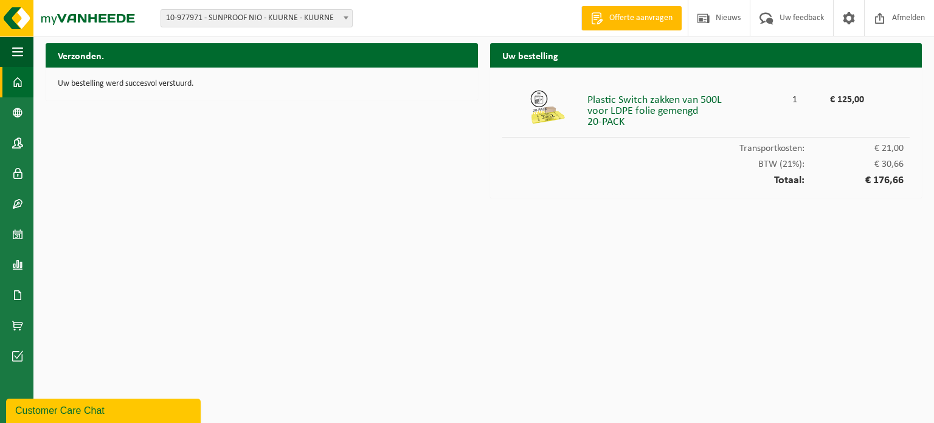
click at [17, 83] on span at bounding box center [17, 82] width 11 height 30
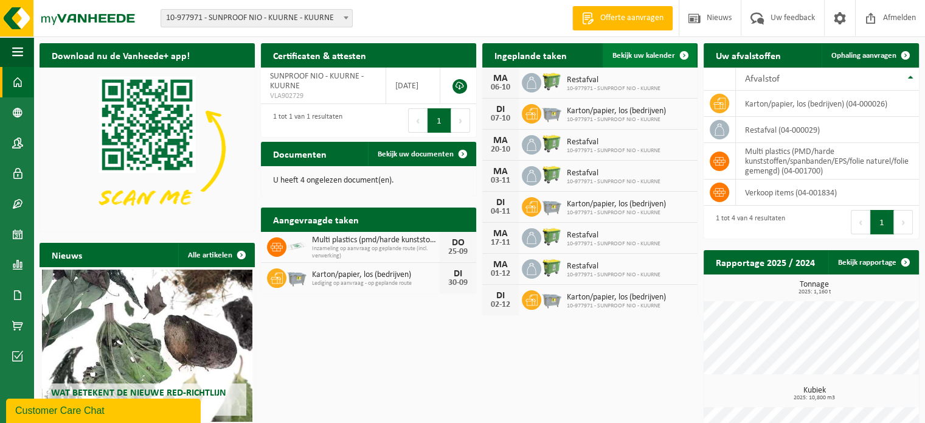
click at [657, 52] on span "Bekijk uw kalender" at bounding box center [643, 56] width 63 height 8
